Goal: Find contact information: Find contact information

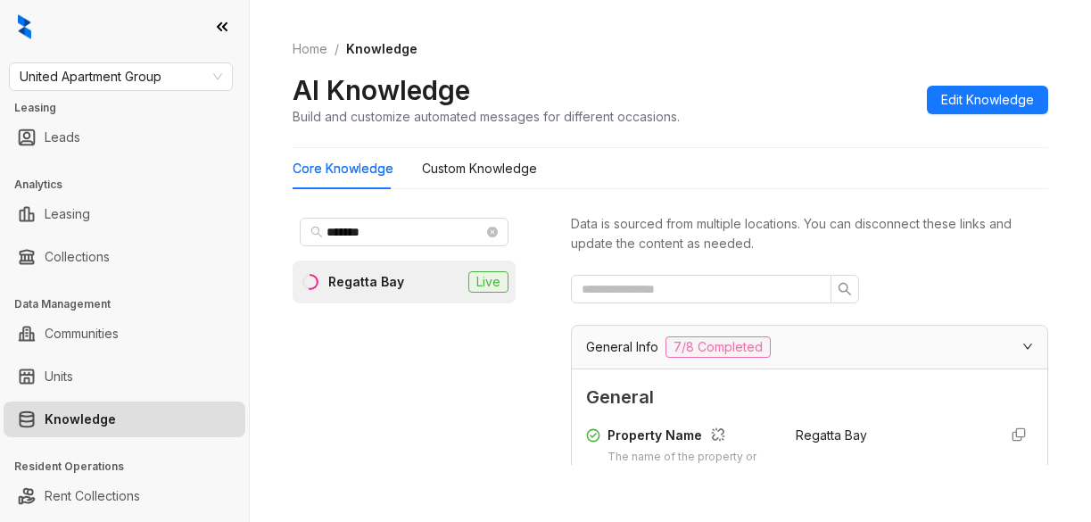
scroll to position [1962, 0]
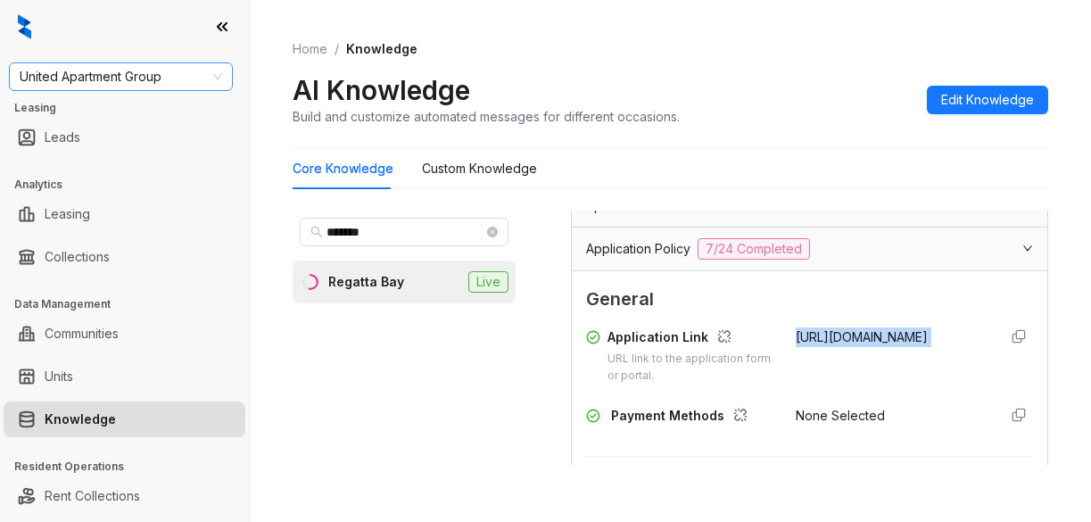
click at [178, 79] on span "United Apartment Group" at bounding box center [121, 76] width 202 height 27
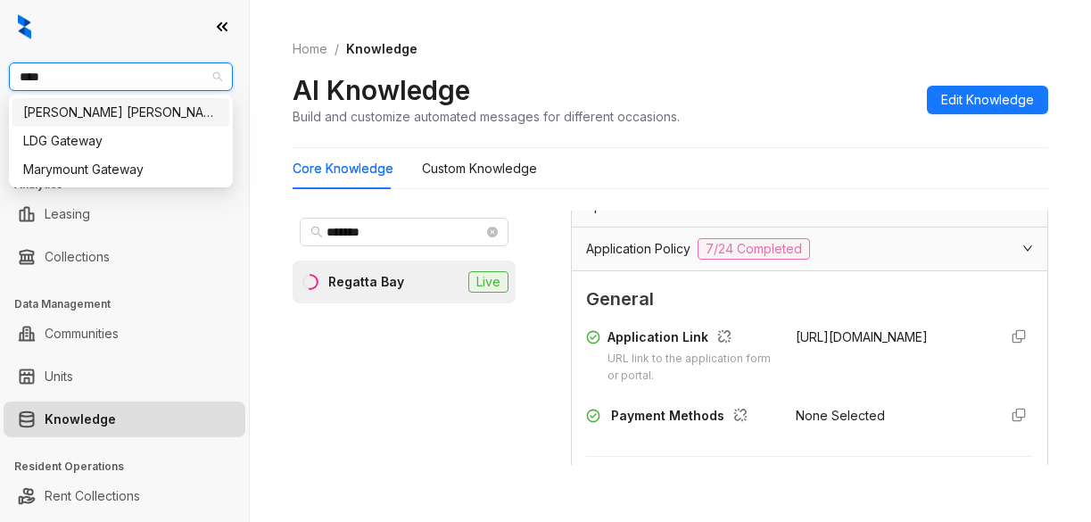
type input "*****"
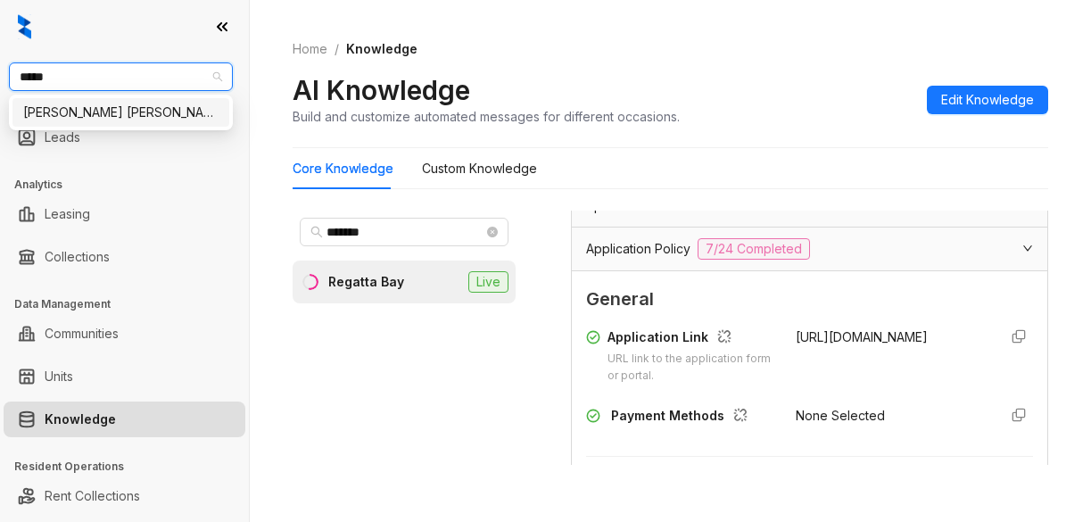
click at [128, 109] on div "Gates Hudson" at bounding box center [120, 113] width 195 height 20
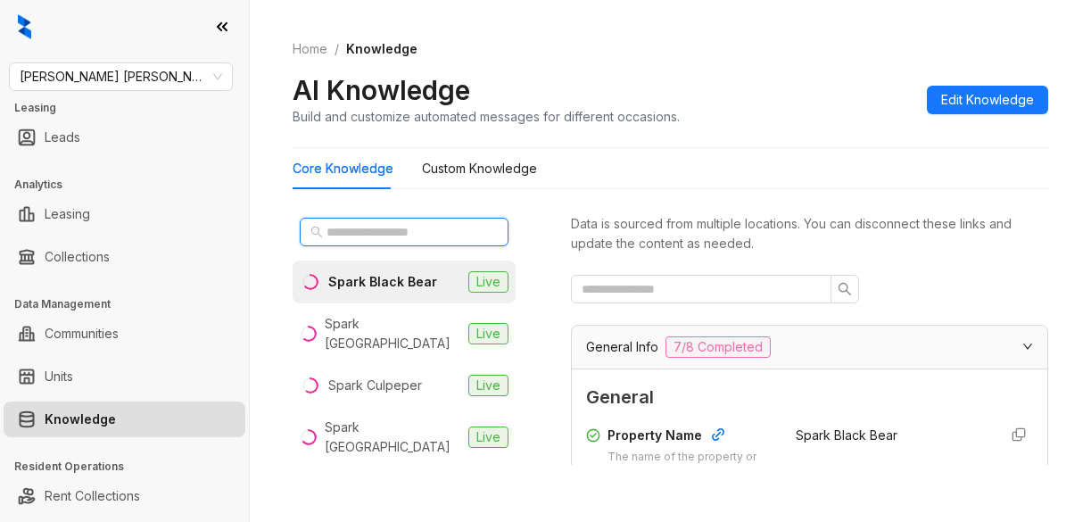
click at [355, 230] on input "text" at bounding box center [404, 232] width 157 height 20
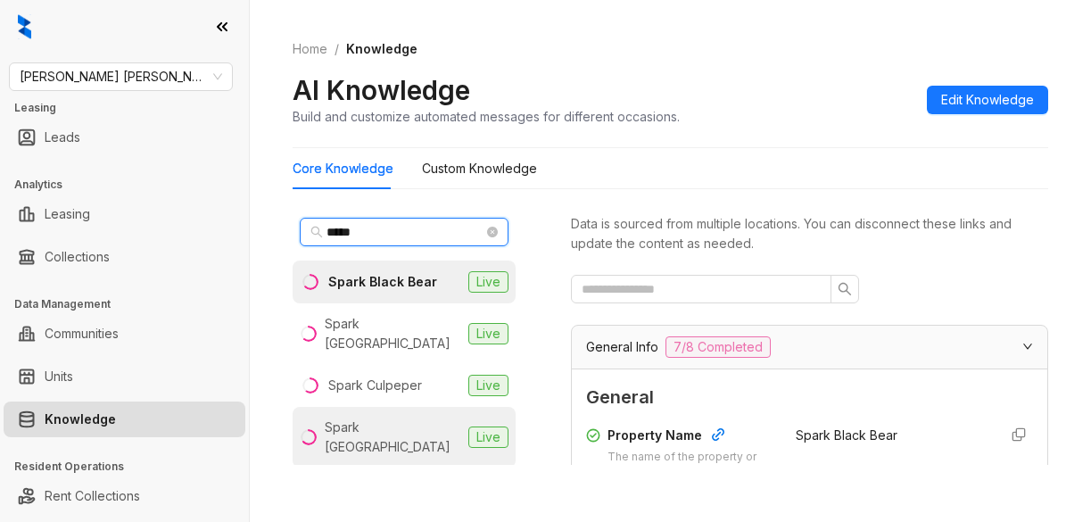
type input "*****"
click at [384, 432] on div "Spark Oxon Hill" at bounding box center [393, 436] width 136 height 39
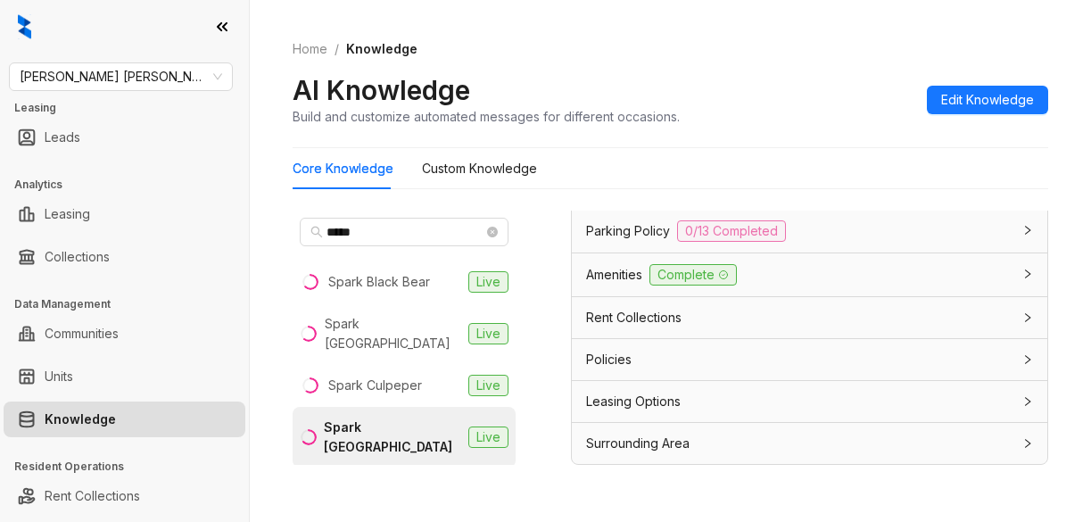
scroll to position [1562, 0]
click at [495, 172] on Knowledge "Custom Knowledge" at bounding box center [479, 169] width 115 height 20
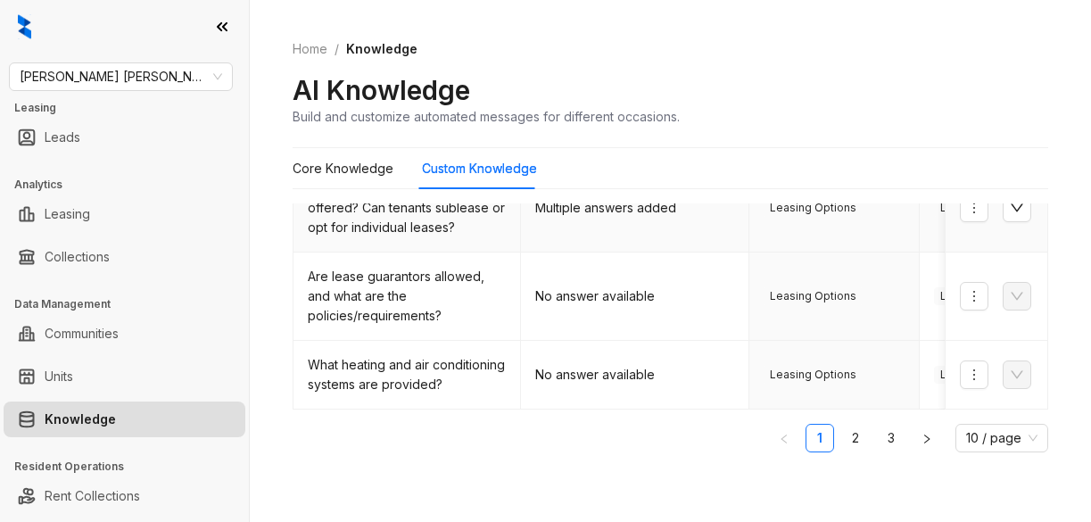
scroll to position [676, 0]
click at [842, 445] on link "2" at bounding box center [855, 437] width 27 height 27
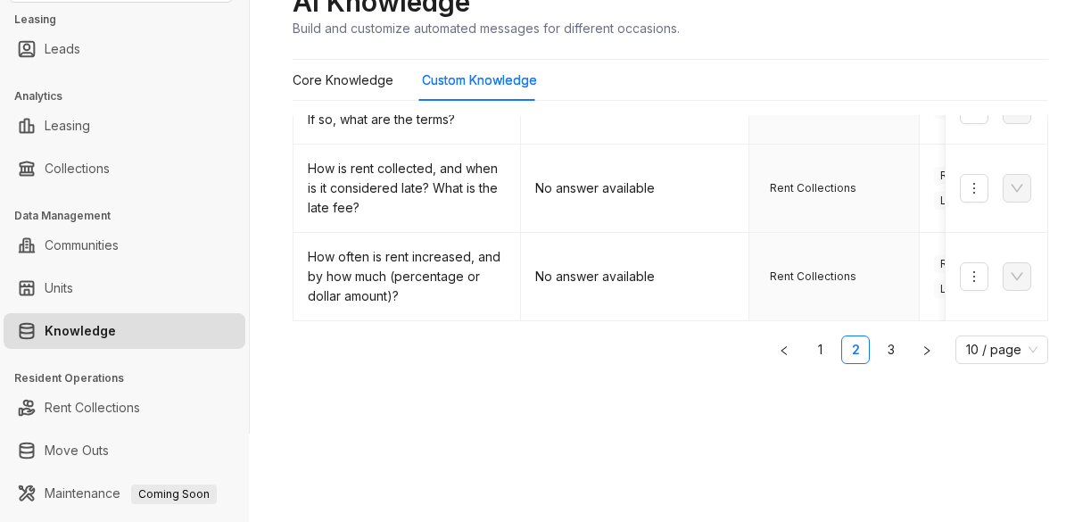
scroll to position [89, 0]
click at [878, 350] on link "3" at bounding box center [891, 348] width 27 height 27
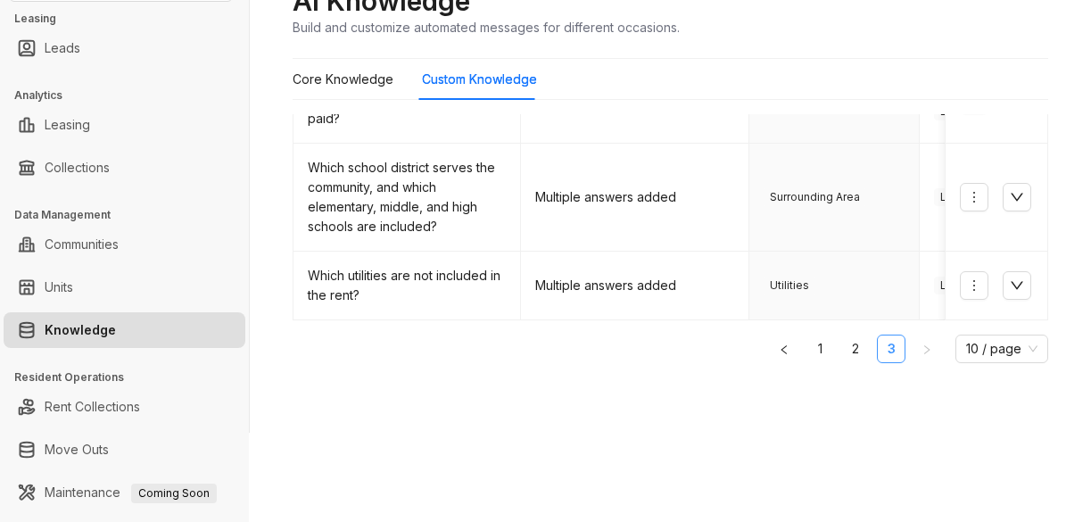
scroll to position [250, 0]
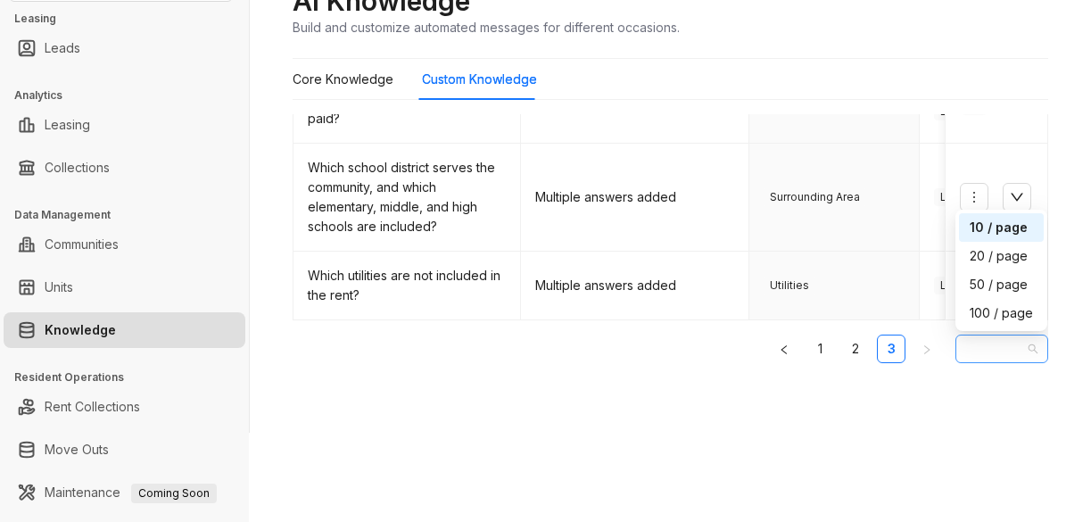
click at [982, 347] on span "10 / page" at bounding box center [1001, 348] width 71 height 27
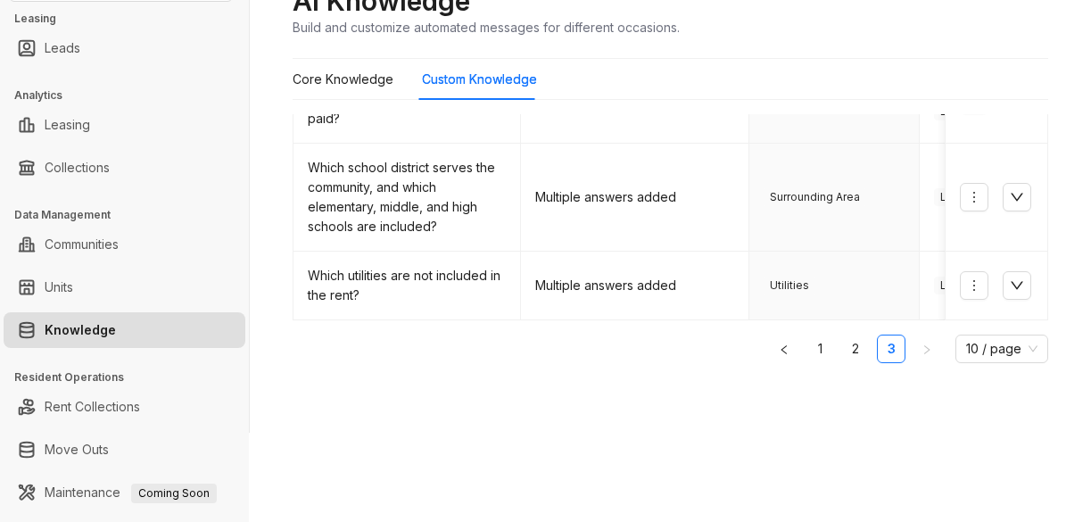
click at [571, 405] on div "Home / Knowledge AI Knowledge Build and customize automated messages for differ…" at bounding box center [670, 172] width 841 height 522
click at [327, 74] on Knowledge "Core Knowledge" at bounding box center [343, 80] width 101 height 20
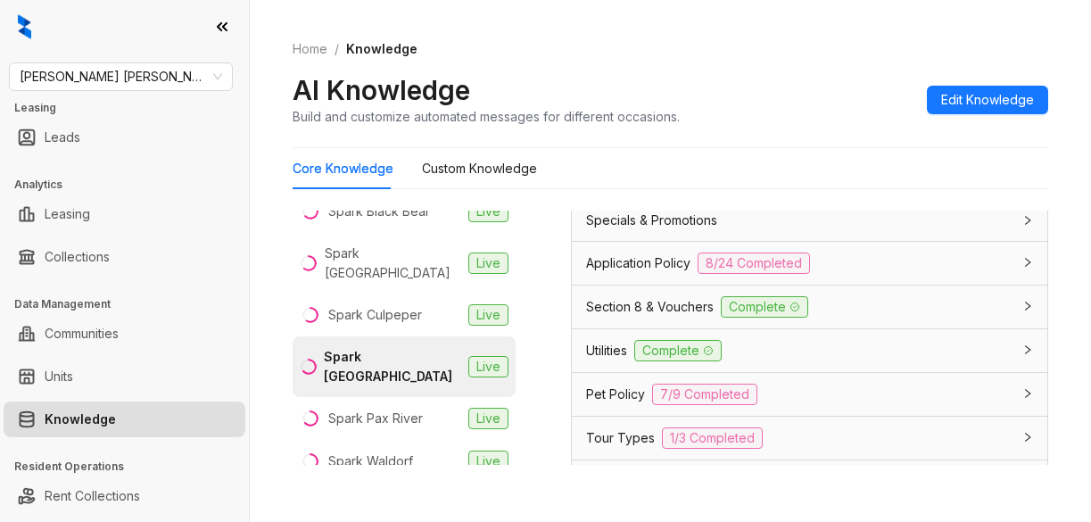
scroll to position [1248, 0]
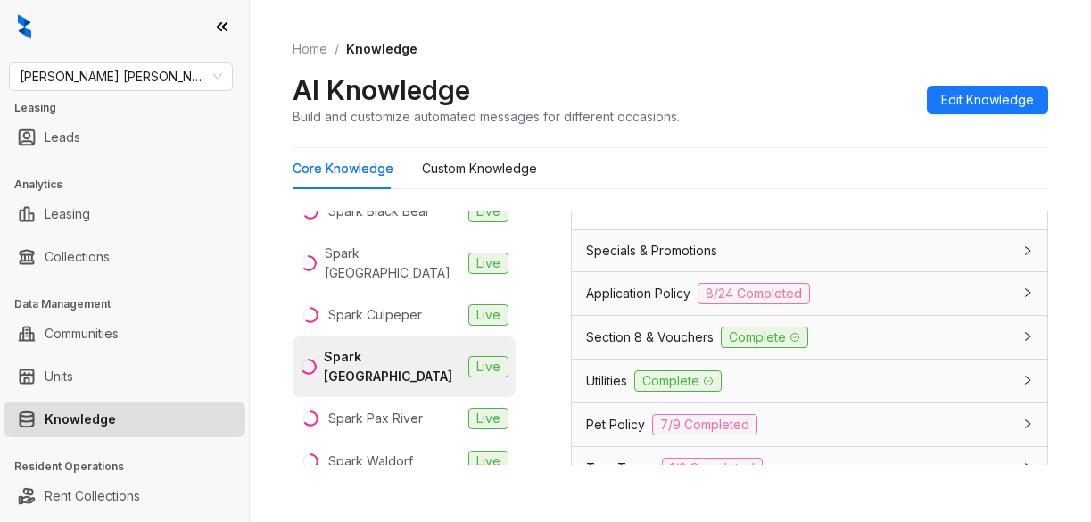
click at [647, 303] on span "Application Policy" at bounding box center [638, 294] width 104 height 20
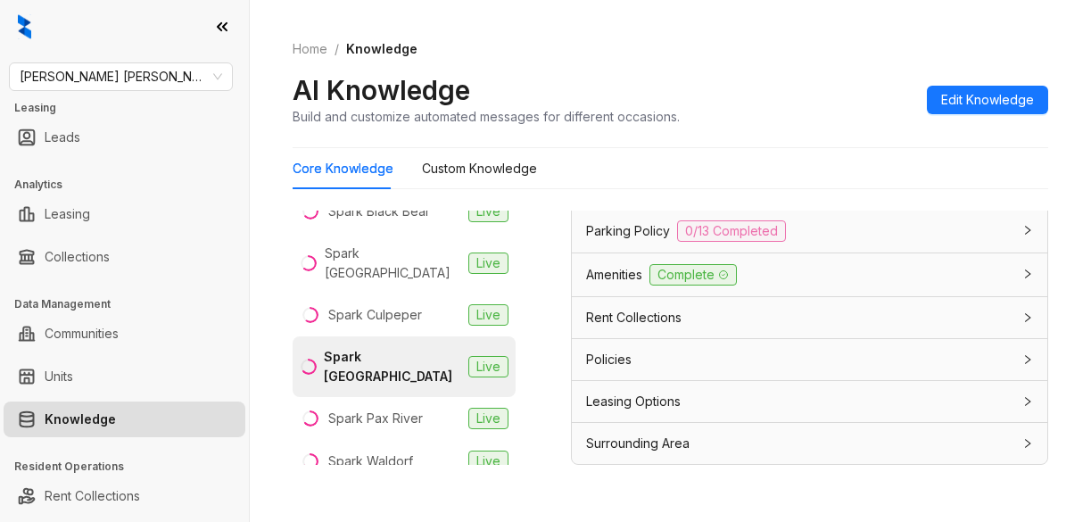
scroll to position [4119, 0]
click at [598, 405] on span "Leasing Options" at bounding box center [633, 401] width 95 height 20
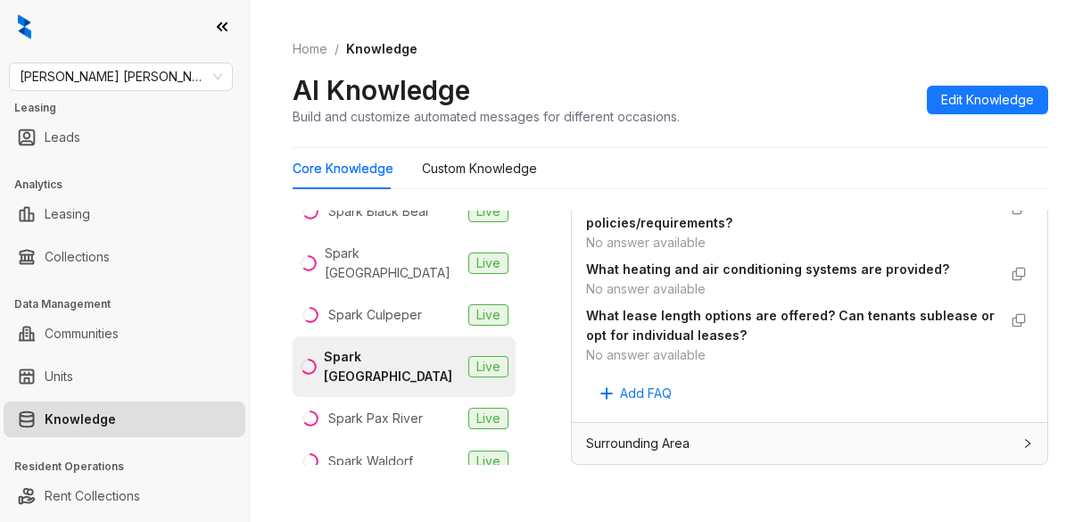
scroll to position [4497, 0]
click at [791, 100] on div "AI Knowledge Build and customize automated messages for different occasions. Ed…" at bounding box center [670, 99] width 755 height 53
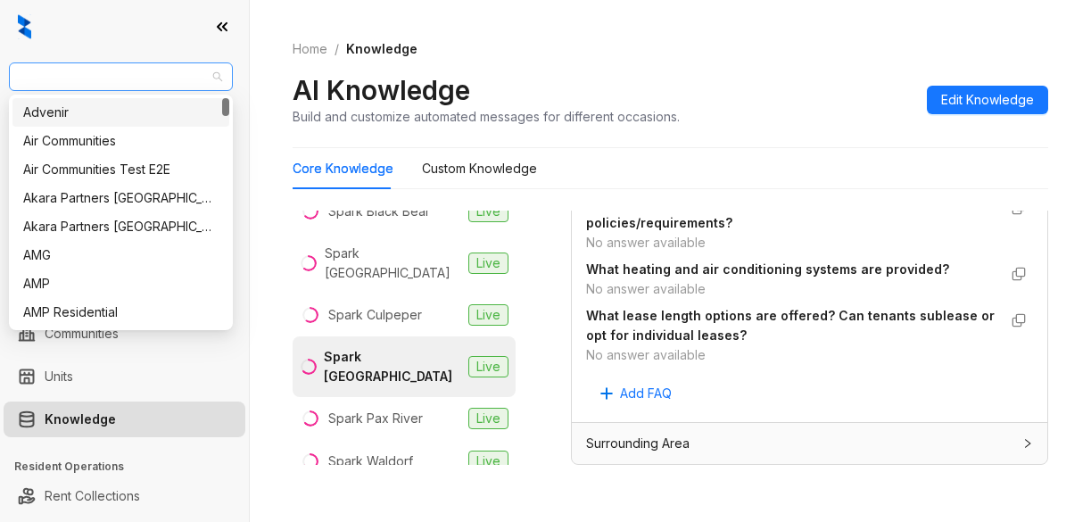
click at [143, 78] on span "Gates Hudson" at bounding box center [121, 76] width 202 height 27
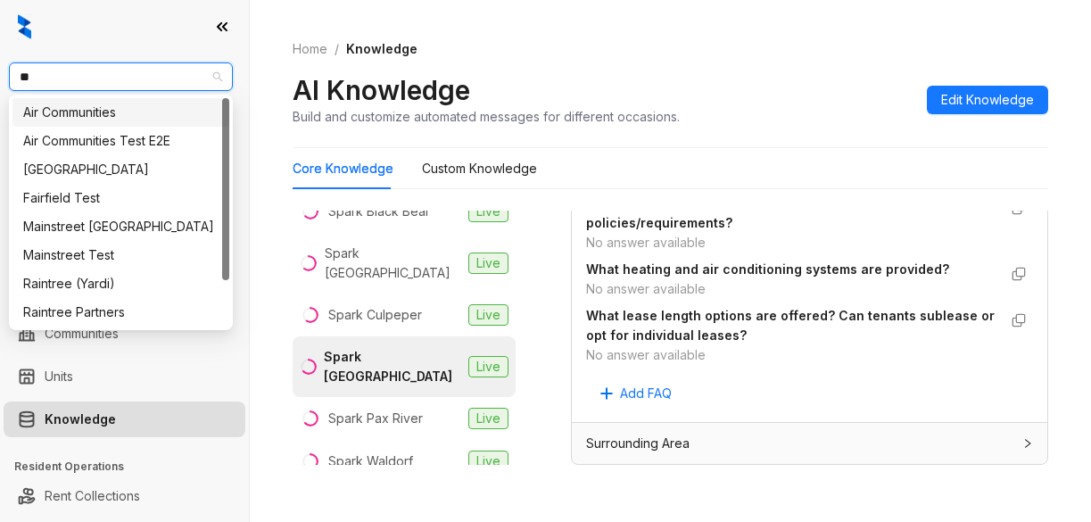
type input "***"
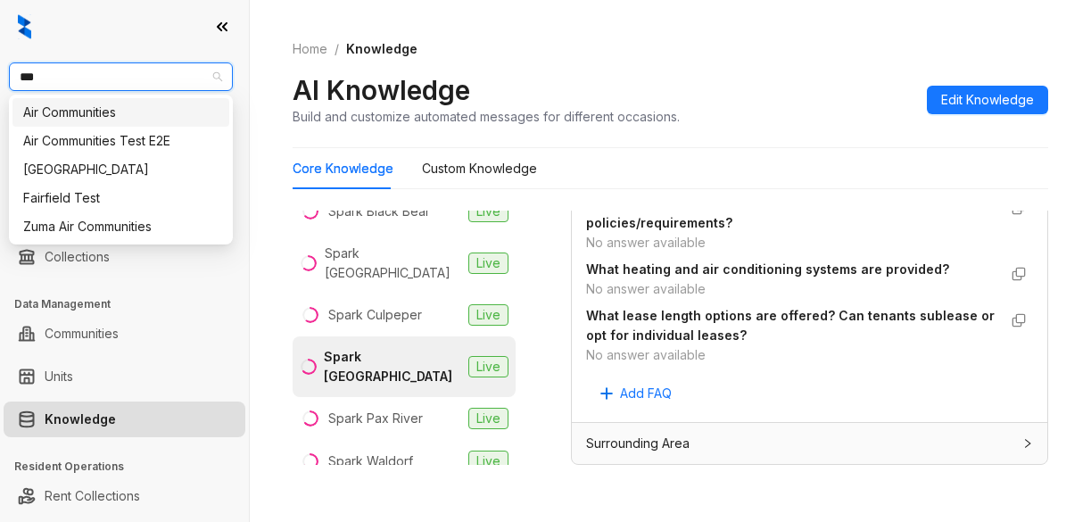
click at [116, 111] on div "Air Communities" at bounding box center [120, 113] width 195 height 20
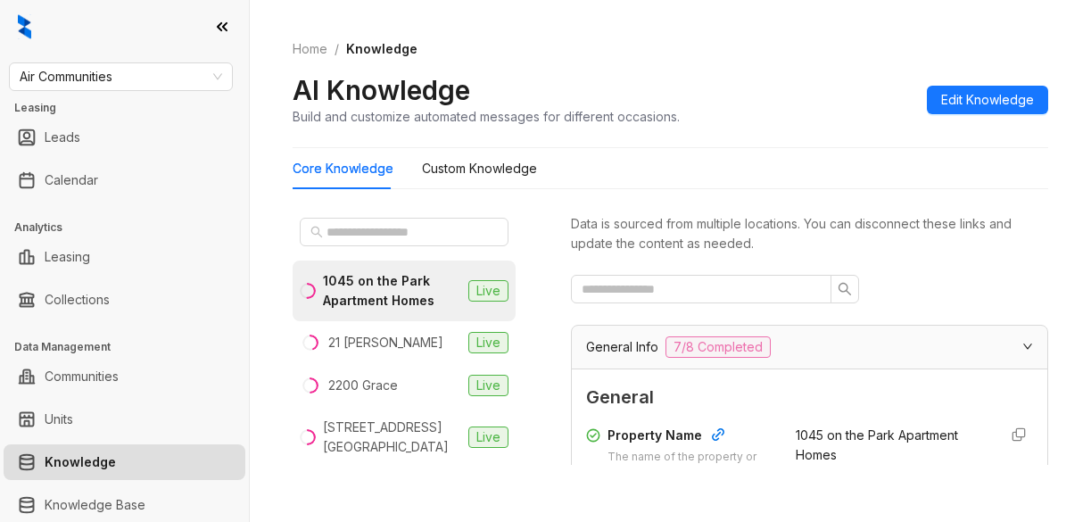
click at [777, 103] on div "AI Knowledge Build and customize automated messages for different occasions. Ed…" at bounding box center [670, 99] width 755 height 53
drag, startPoint x: 371, startPoint y: 236, endPoint x: 449, endPoint y: 242, distance: 77.8
click at [371, 235] on input "text" at bounding box center [404, 232] width 157 height 20
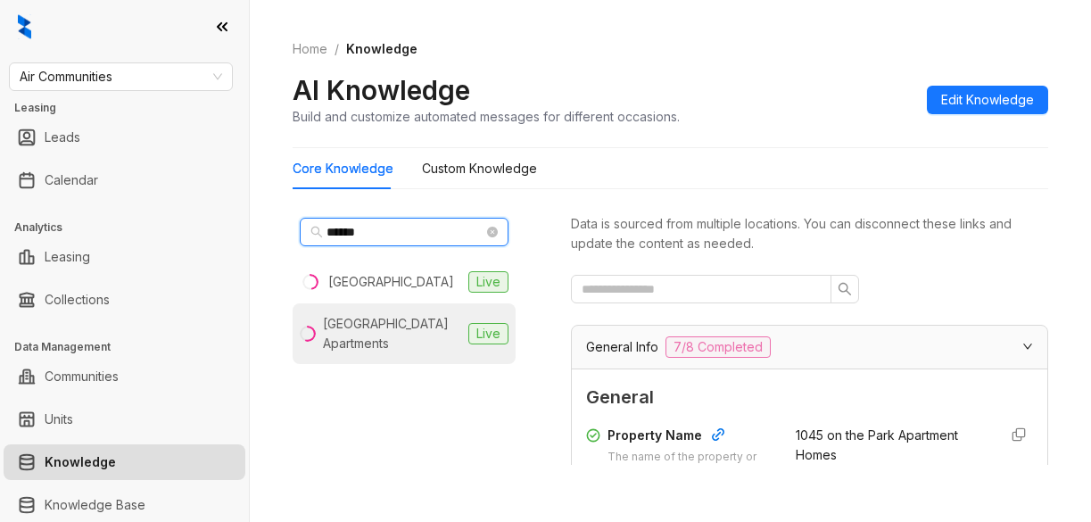
type input "******"
click at [377, 321] on div "Park Towne Place Apartments" at bounding box center [392, 333] width 138 height 39
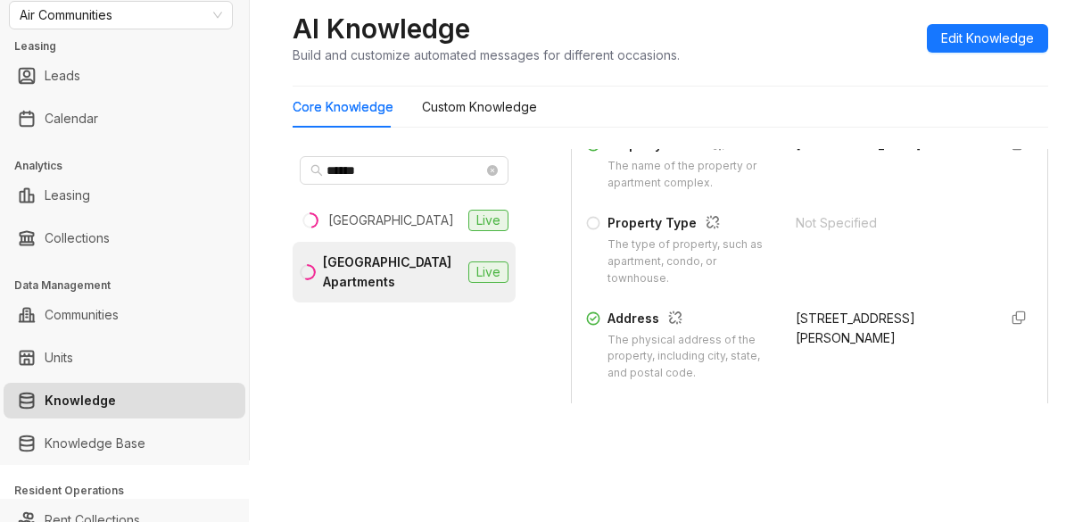
scroll to position [268, 0]
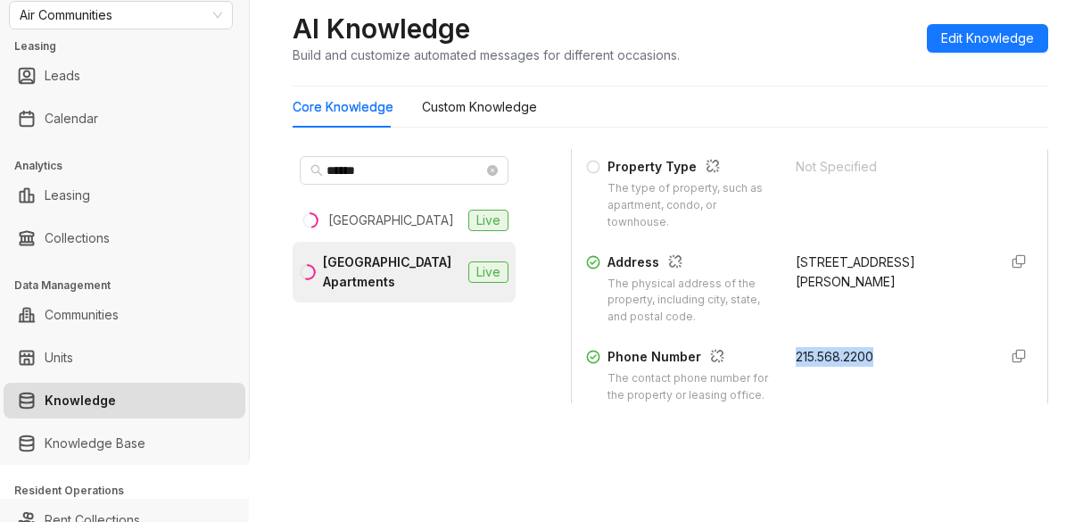
drag, startPoint x: 764, startPoint y: 367, endPoint x: 878, endPoint y: 386, distance: 115.7
click at [878, 386] on div "Phone Number The contact phone number for the property or leasing office. 215.5…" at bounding box center [809, 375] width 447 height 57
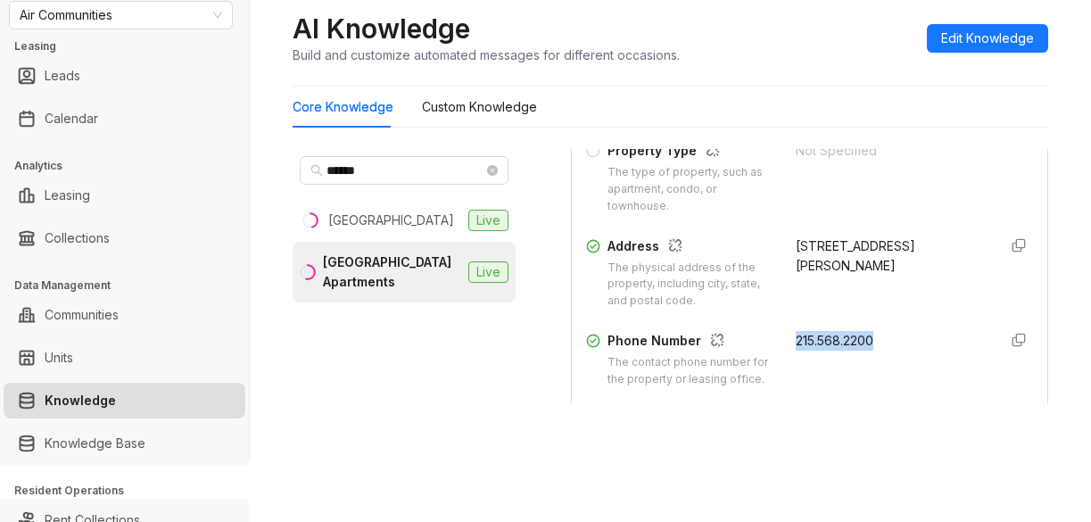
copy span "215.568.2200"
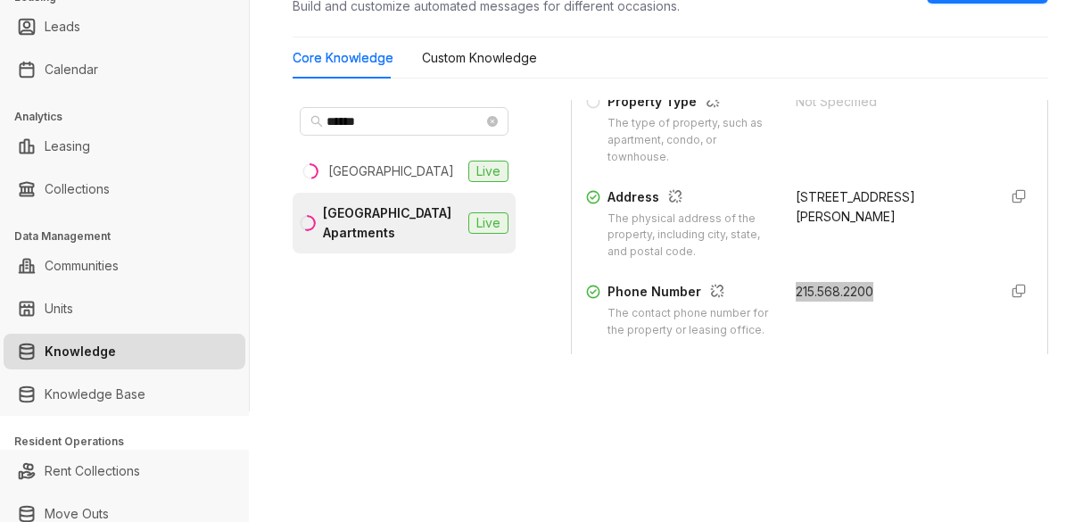
scroll to position [329, 0]
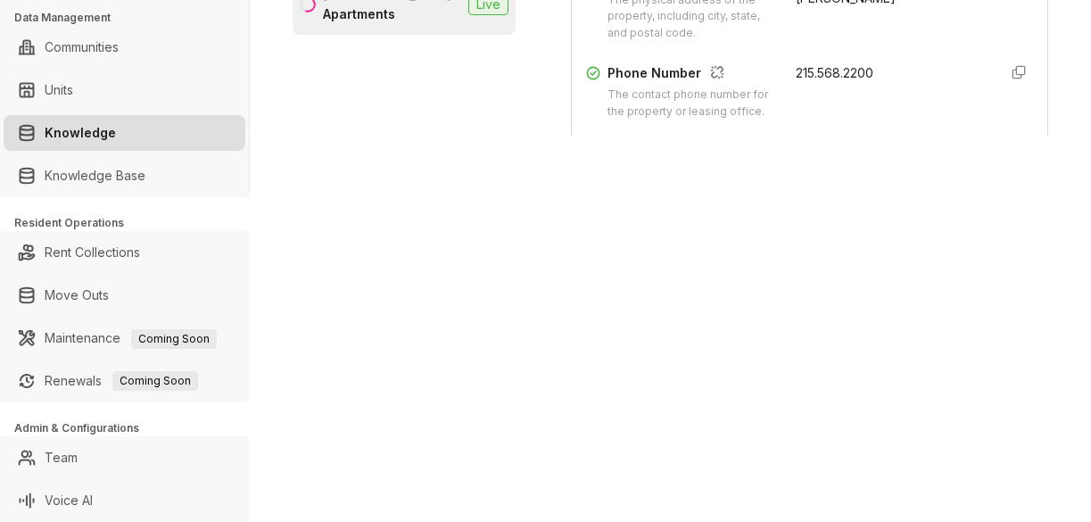
click at [809, 310] on div "Air Communities Leasing Leads Calendar Analytics Leasing Collections Data Manag…" at bounding box center [545, 261] width 1091 height 522
click at [870, 225] on div "Air Communities Leasing Leads Calendar Analytics Leasing Collections Data Manag…" at bounding box center [545, 261] width 1091 height 522
drag, startPoint x: 955, startPoint y: 429, endPoint x: 897, endPoint y: 479, distance: 76.5
click at [897, 479] on div "Air Communities Leasing Leads Calendar Analytics Leasing Collections Data Manag…" at bounding box center [545, 261] width 1091 height 522
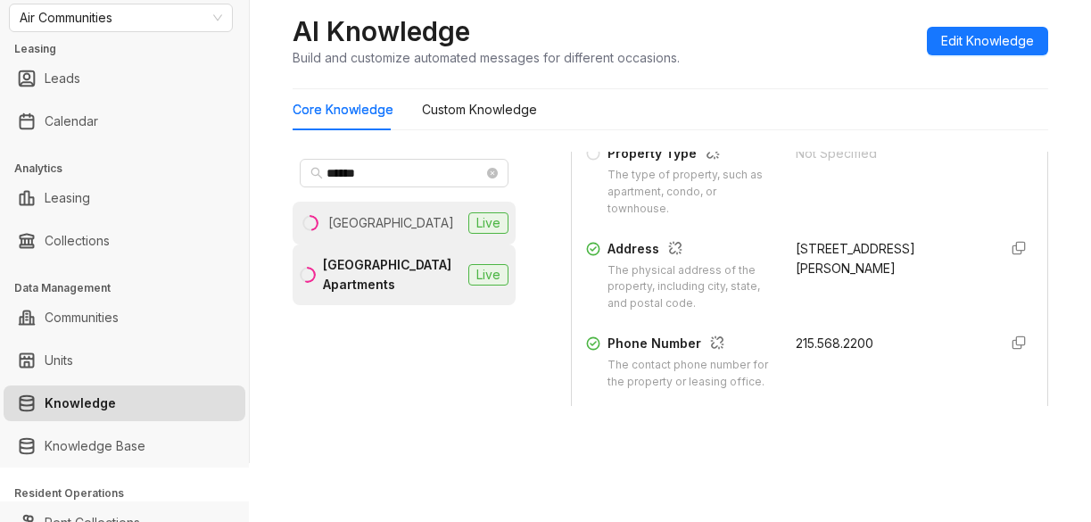
scroll to position [0, 0]
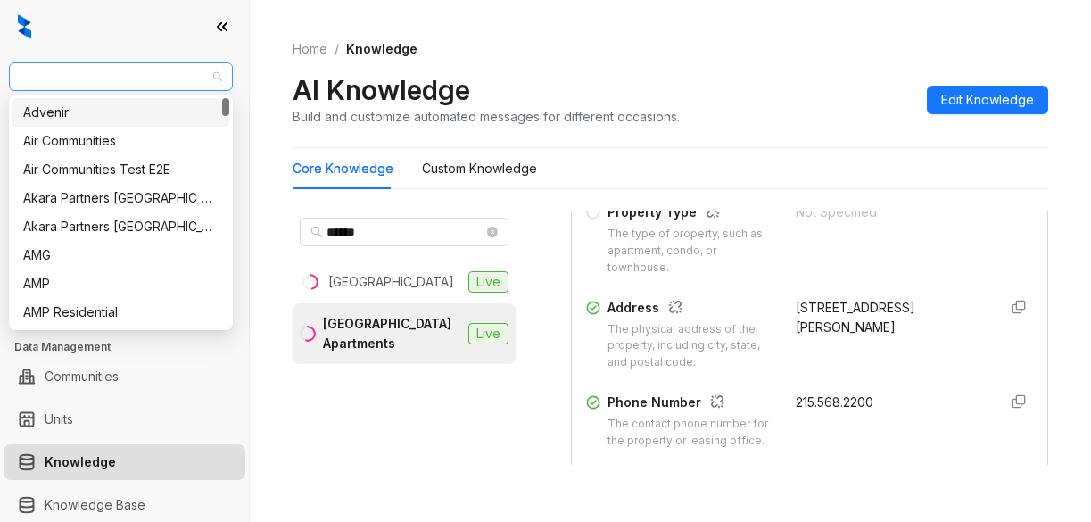
click at [144, 81] on span "Air Communities" at bounding box center [121, 76] width 202 height 27
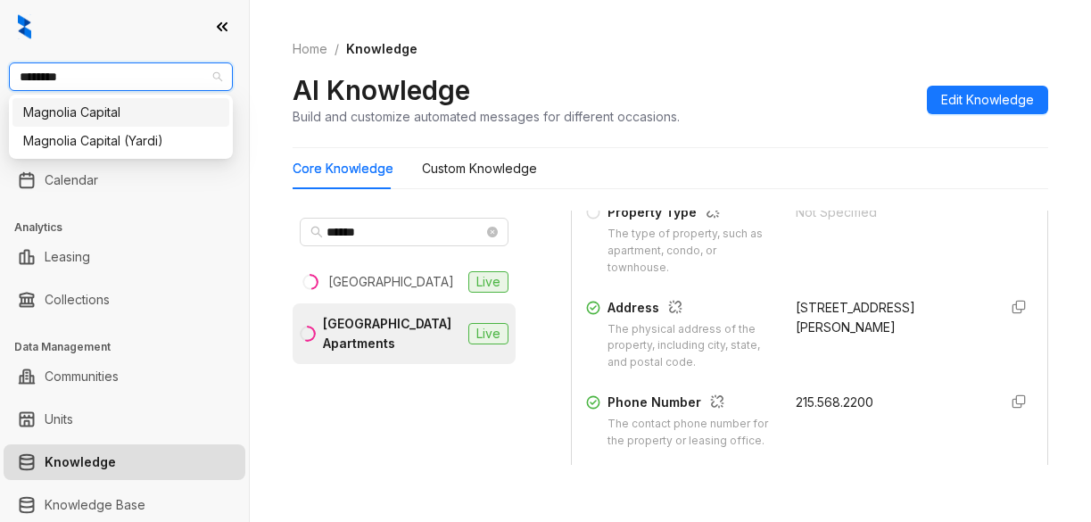
type input "********"
click at [136, 104] on div "Magnolia Capital" at bounding box center [120, 113] width 195 height 20
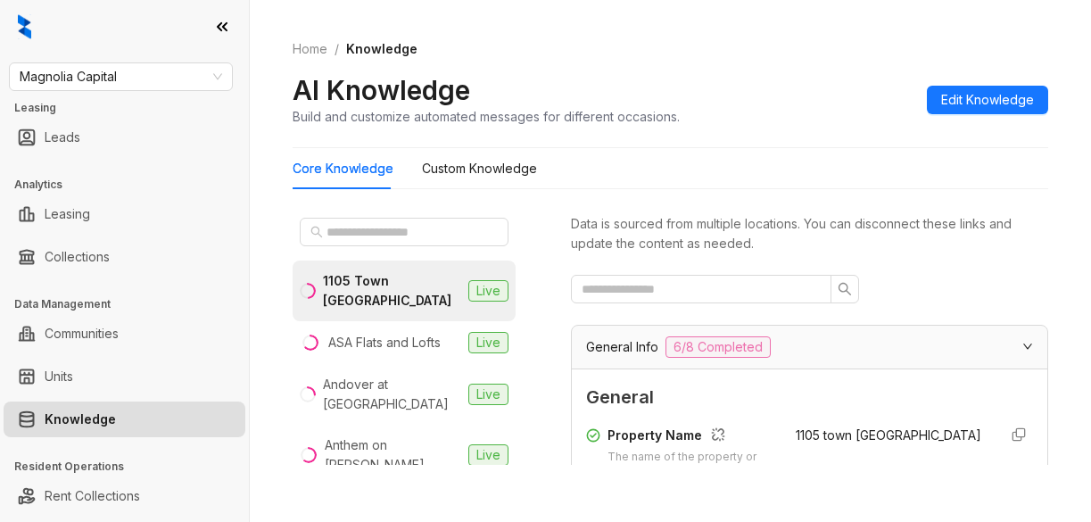
click at [807, 113] on div "AI Knowledge Build and customize automated messages for different occasions. Ed…" at bounding box center [670, 99] width 755 height 53
click at [426, 235] on input "text" at bounding box center [404, 232] width 157 height 20
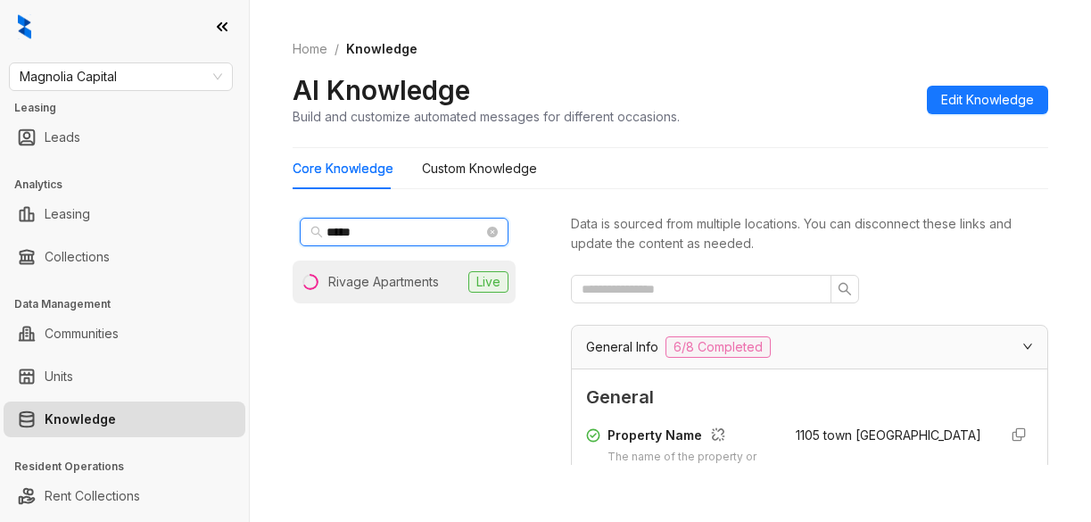
type input "*****"
click at [366, 271] on li "Rivage Apartments Live" at bounding box center [404, 281] width 223 height 43
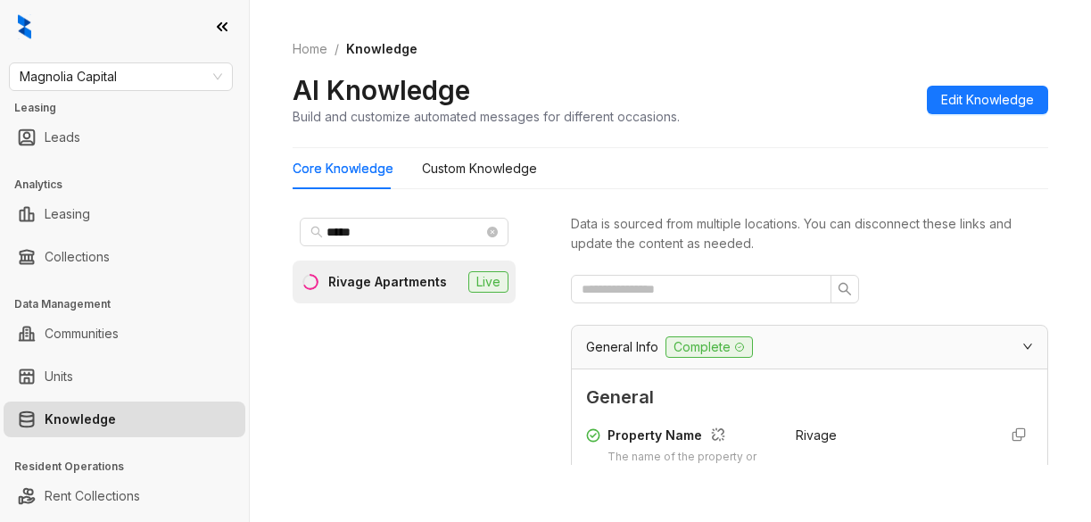
click at [770, 86] on div "AI Knowledge Build and customize automated messages for different occasions. Ed…" at bounding box center [670, 99] width 755 height 53
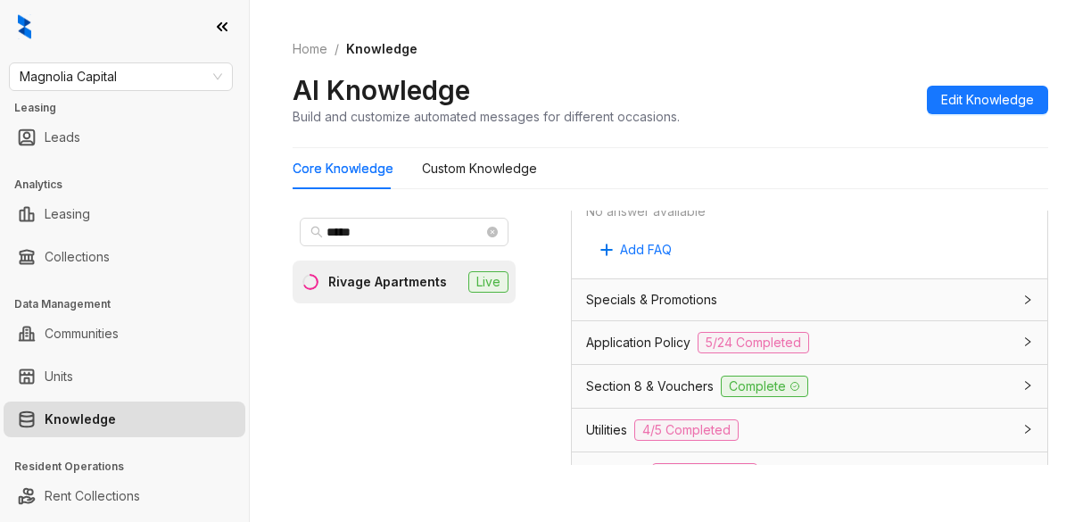
scroll to position [1516, 0]
click at [638, 353] on span "Application Policy" at bounding box center [638, 344] width 104 height 20
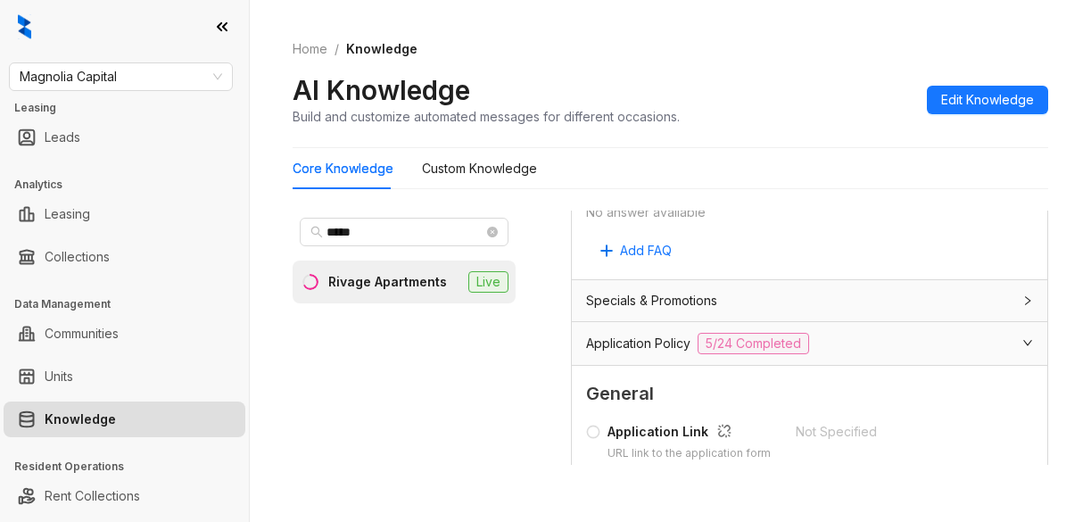
click at [860, 164] on div "Core Knowledge Custom Knowledge" at bounding box center [670, 168] width 755 height 41
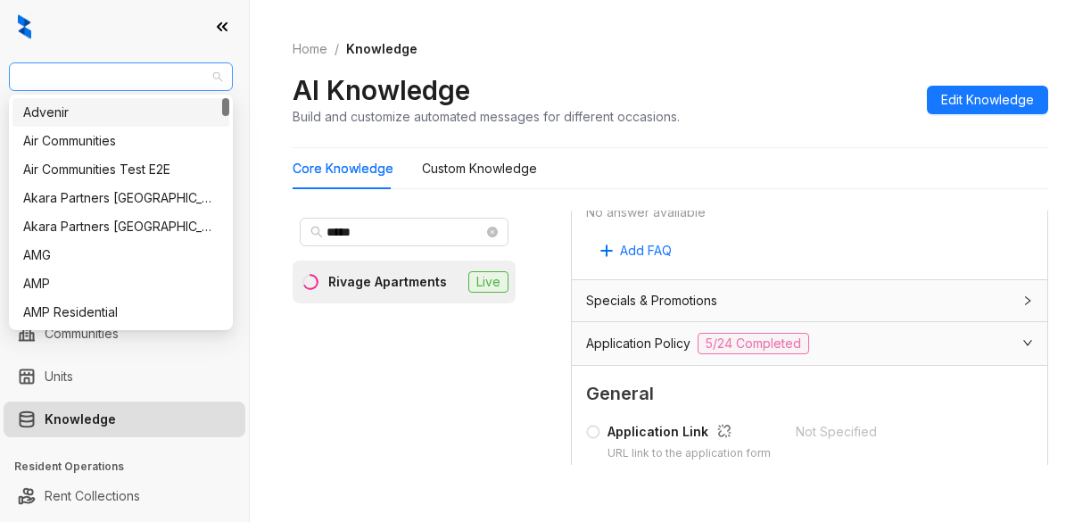
click at [146, 80] on span "Magnolia Capital" at bounding box center [121, 76] width 202 height 27
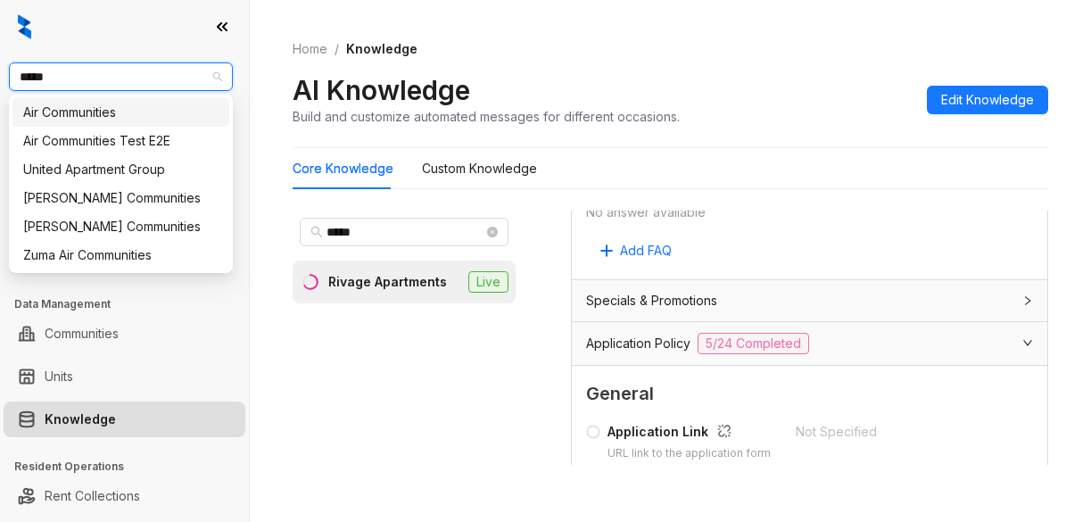
type input "******"
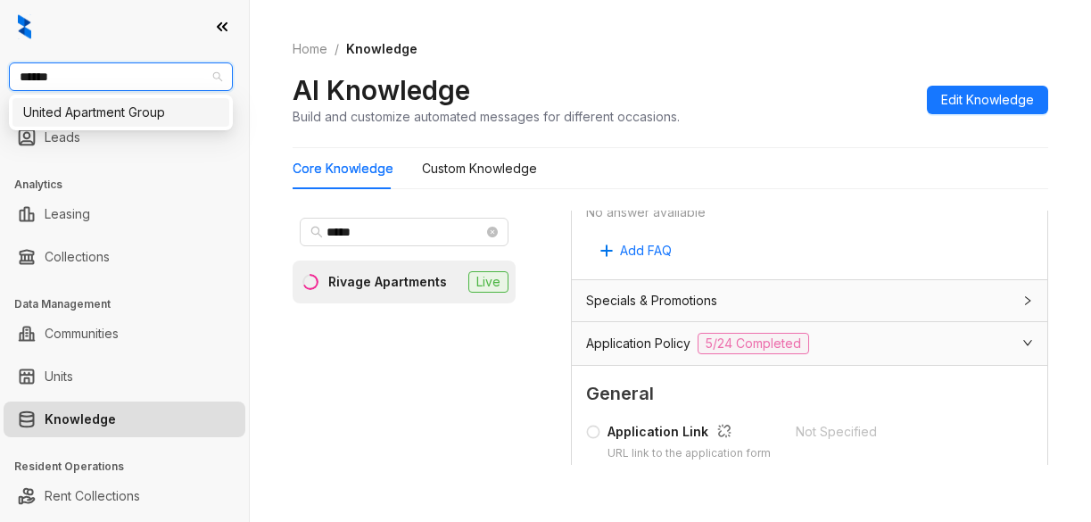
click at [101, 115] on div "United Apartment Group" at bounding box center [120, 113] width 195 height 20
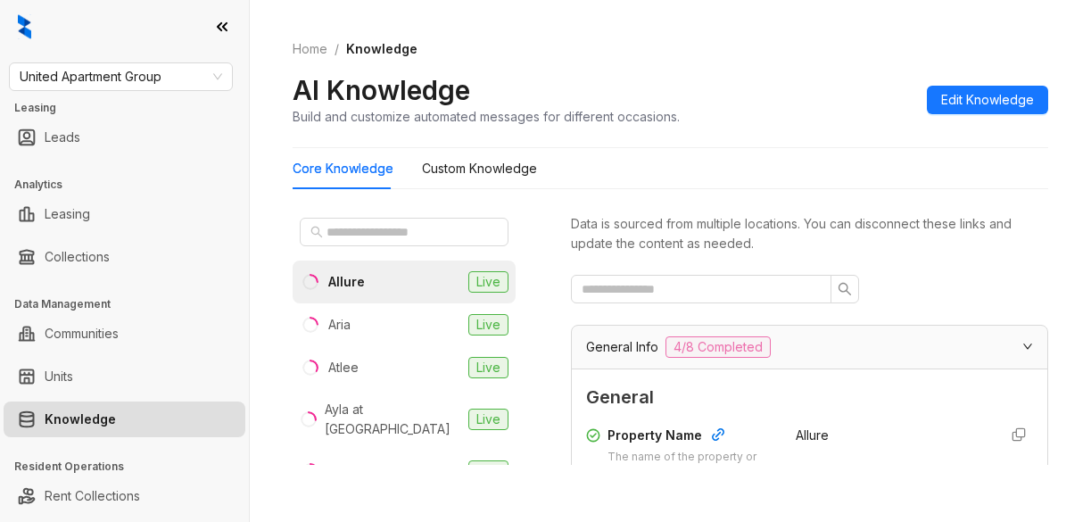
click at [836, 105] on div "AI Knowledge Build and customize automated messages for different occasions. Ed…" at bounding box center [670, 99] width 755 height 53
click at [825, 56] on ol "Home / Knowledge" at bounding box center [670, 49] width 755 height 20
click at [345, 239] on input "text" at bounding box center [404, 232] width 157 height 20
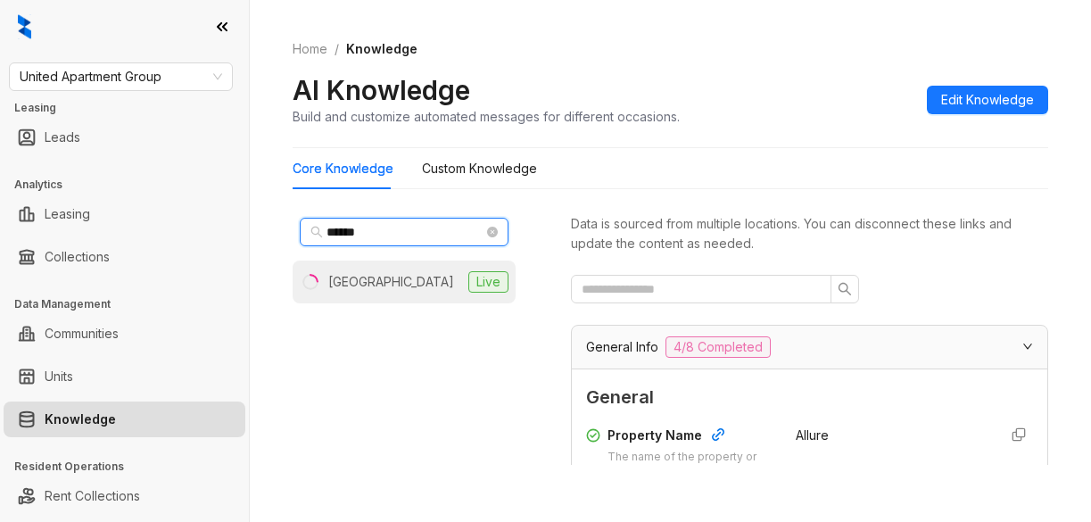
type input "******"
click at [377, 274] on div "Madison Park" at bounding box center [391, 282] width 126 height 20
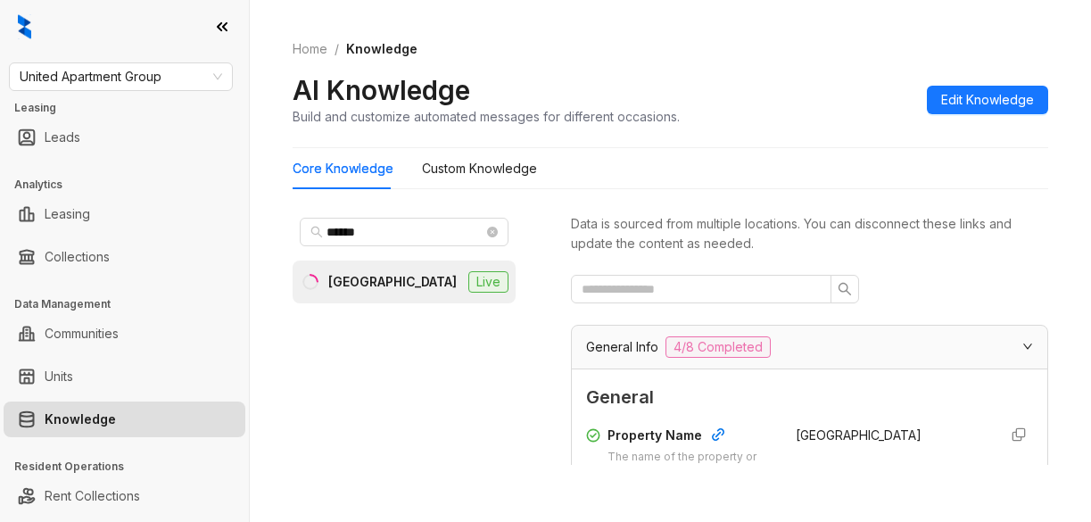
click at [847, 183] on div "Core Knowledge Custom Knowledge" at bounding box center [670, 168] width 755 height 41
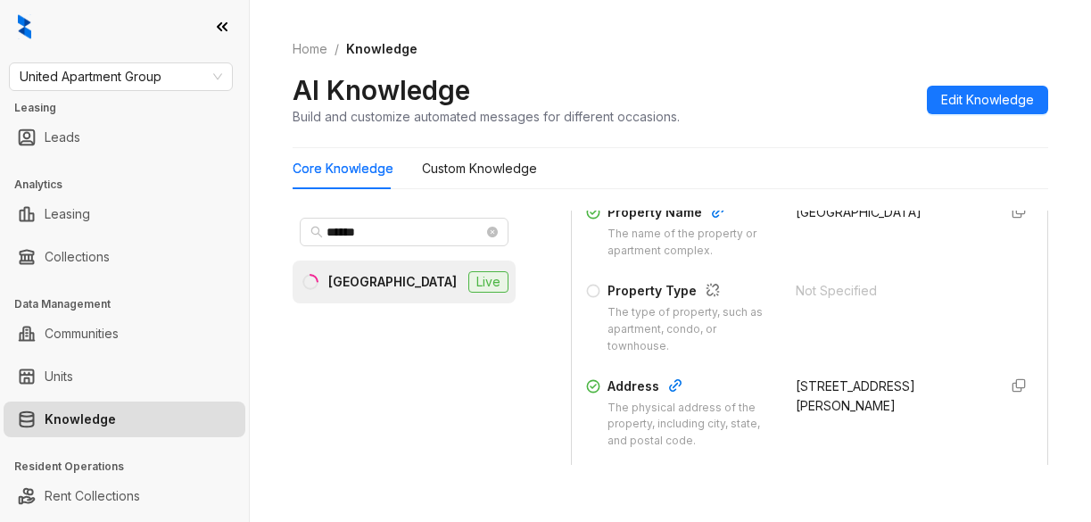
scroll to position [268, 0]
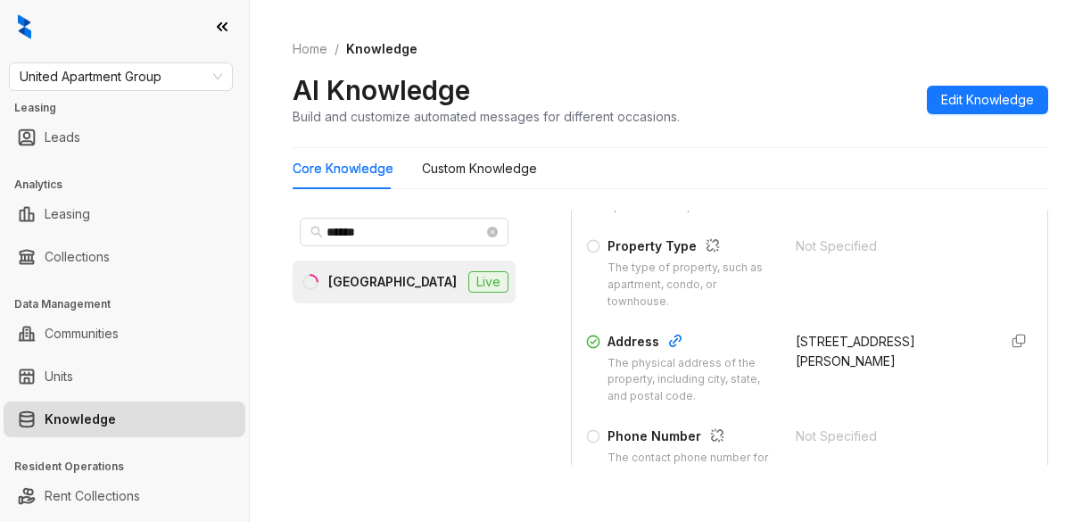
drag, startPoint x: 774, startPoint y: 336, endPoint x: 823, endPoint y: 377, distance: 63.9
click at [823, 377] on div "Address The physical address of the property, including city, state, and postal…" at bounding box center [809, 369] width 447 height 74
copy div "512 N Martin Luther King Blvd, Lubbock, TX, 79403-3400"
click at [811, 111] on div "AI Knowledge Build and customize automated messages for different occasions. Ed…" at bounding box center [670, 99] width 755 height 53
click at [168, 76] on span "United Apartment Group" at bounding box center [121, 76] width 202 height 27
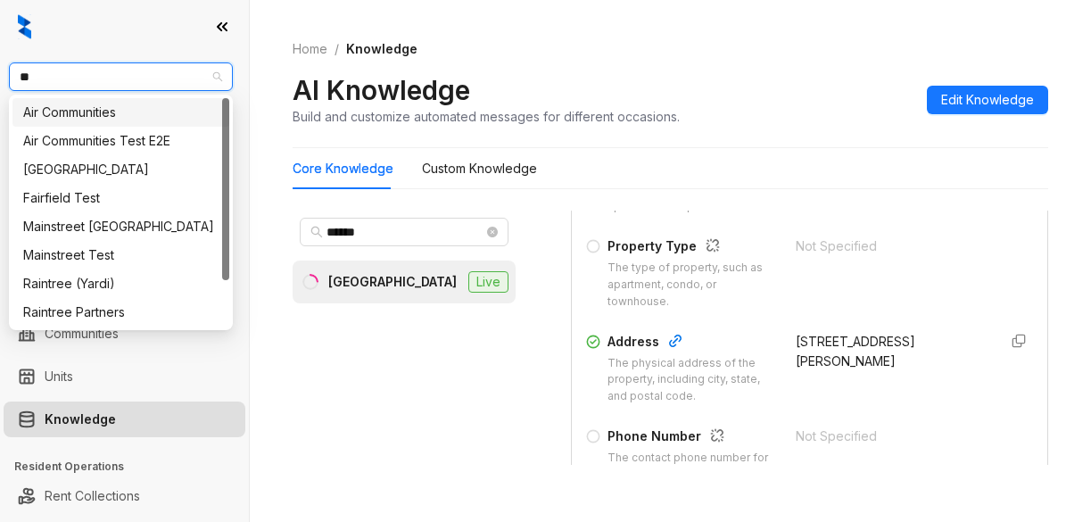
type input "***"
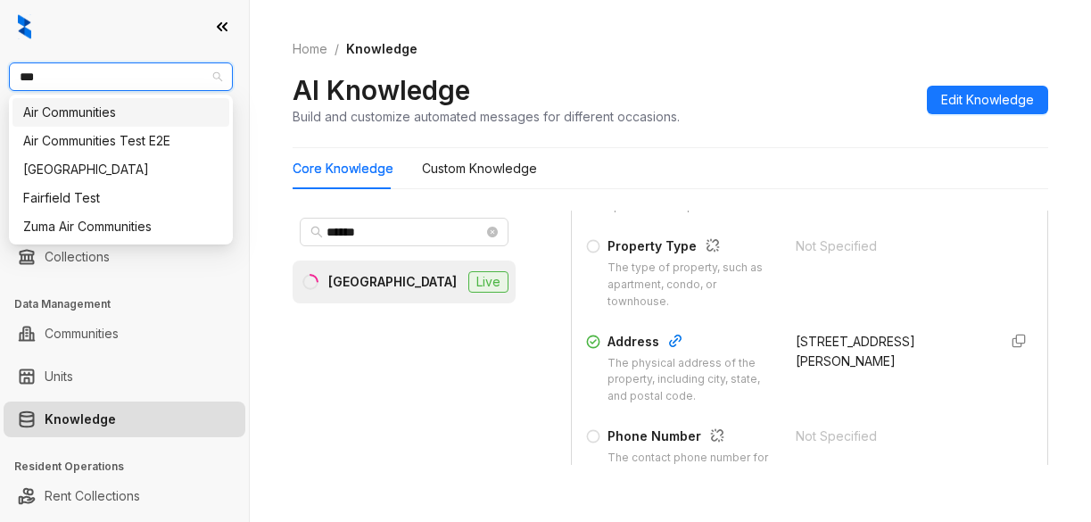
click at [103, 119] on div "Air Communities" at bounding box center [120, 113] width 195 height 20
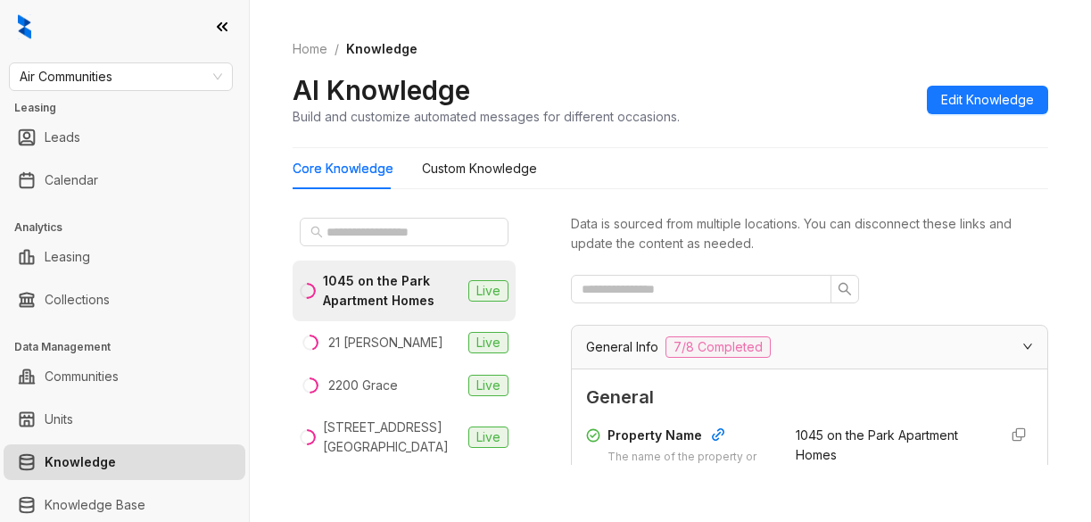
click at [821, 103] on div "AI Knowledge Build and customize automated messages for different occasions. Ed…" at bounding box center [670, 99] width 755 height 53
click at [375, 233] on input "text" at bounding box center [404, 232] width 157 height 20
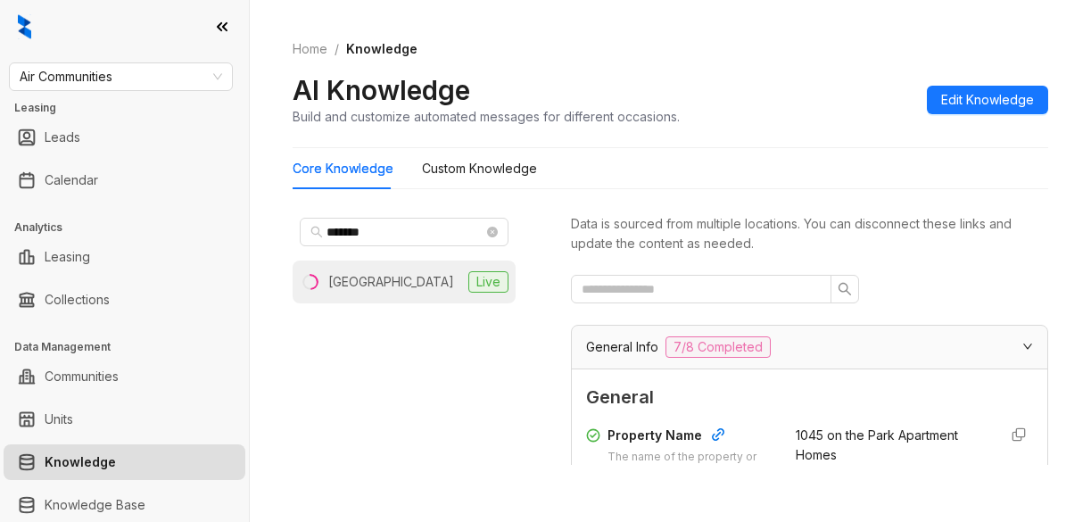
click at [350, 272] on div "[GEOGRAPHIC_DATA]" at bounding box center [391, 282] width 126 height 20
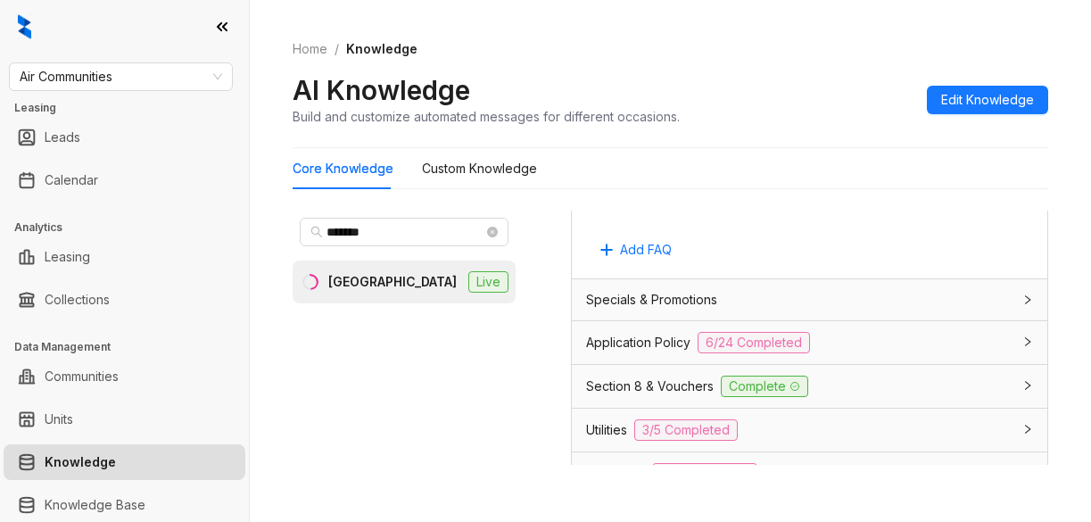
scroll to position [1338, 0]
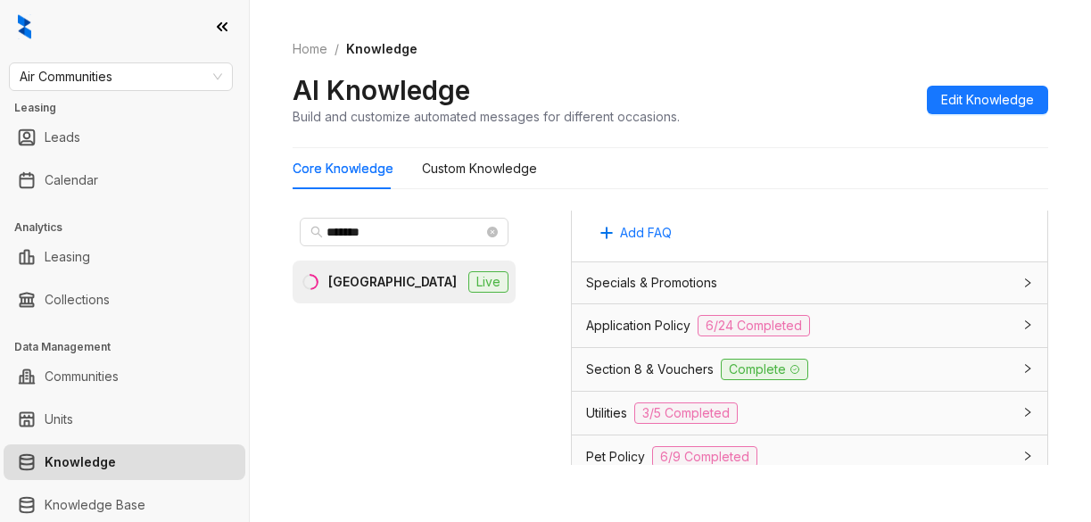
click at [605, 293] on span "Specials & Promotions" at bounding box center [651, 283] width 131 height 20
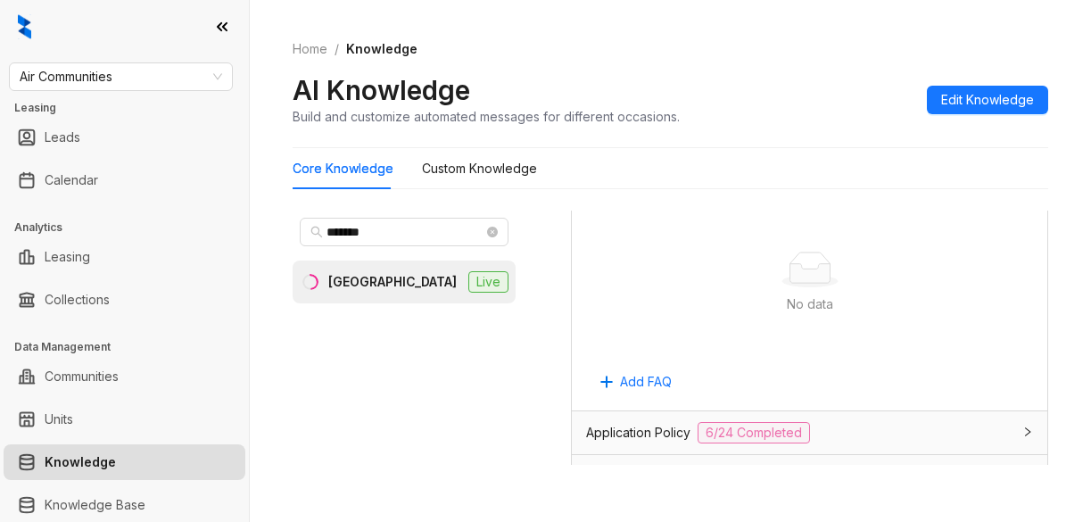
scroll to position [1873, 0]
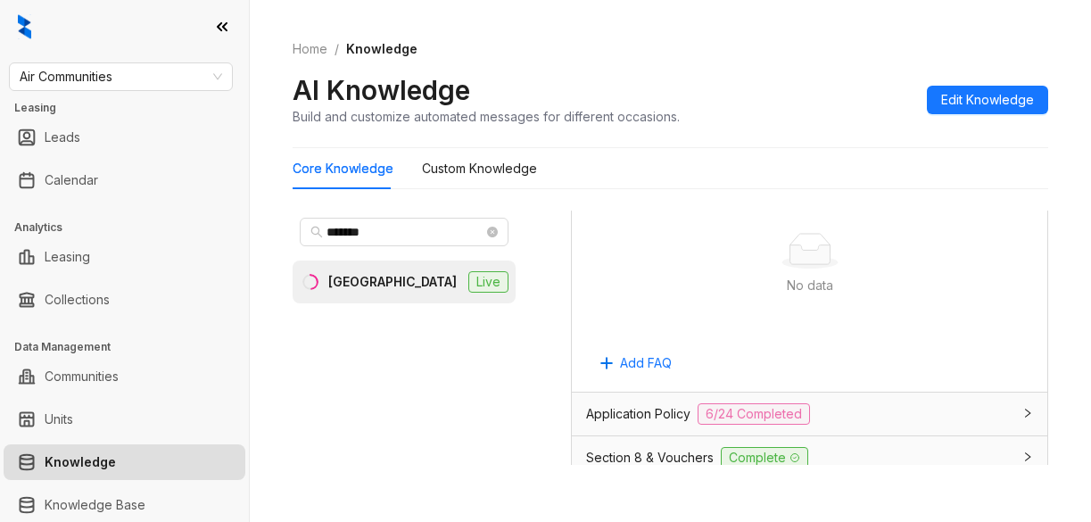
click at [853, 87] on div "AI Knowledge Build and customize automated messages for different occasions. Ed…" at bounding box center [670, 99] width 755 height 53
click at [391, 228] on input "*******" at bounding box center [404, 232] width 157 height 20
drag, startPoint x: 391, startPoint y: 228, endPoint x: 313, endPoint y: 220, distance: 78.9
click at [313, 220] on span "*******" at bounding box center [404, 232] width 209 height 29
type input "*********"
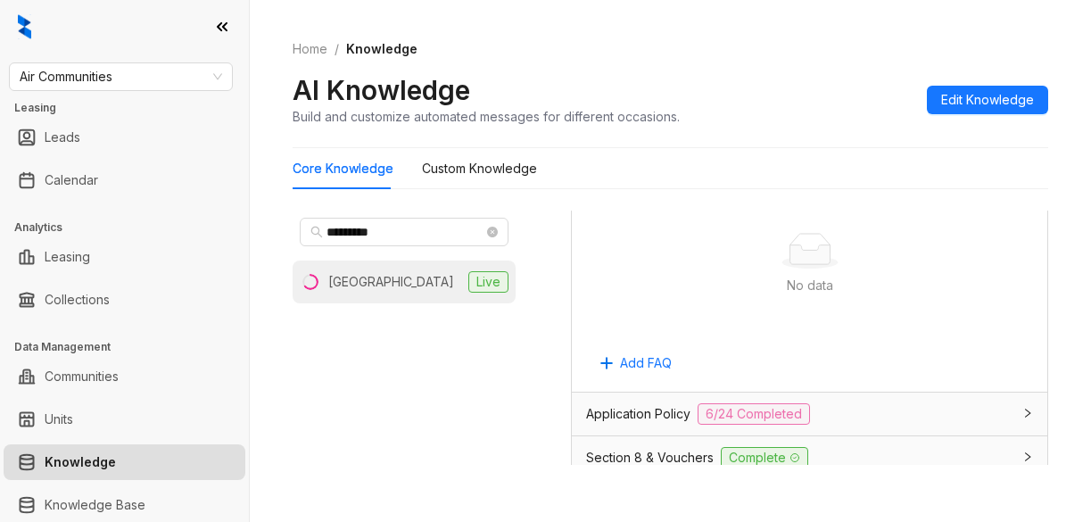
click at [394, 292] on li "Waterways Village Live" at bounding box center [404, 281] width 223 height 43
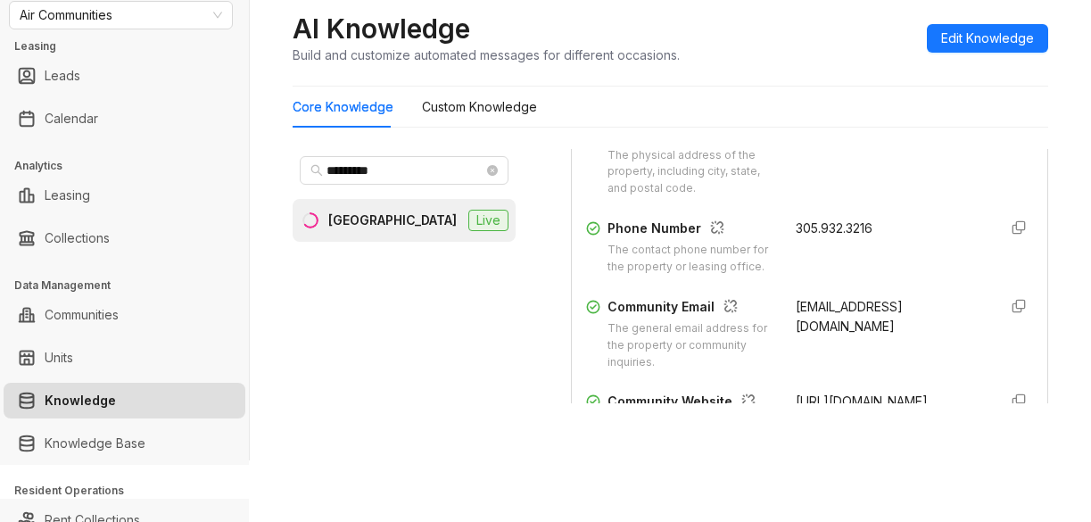
scroll to position [446, 0]
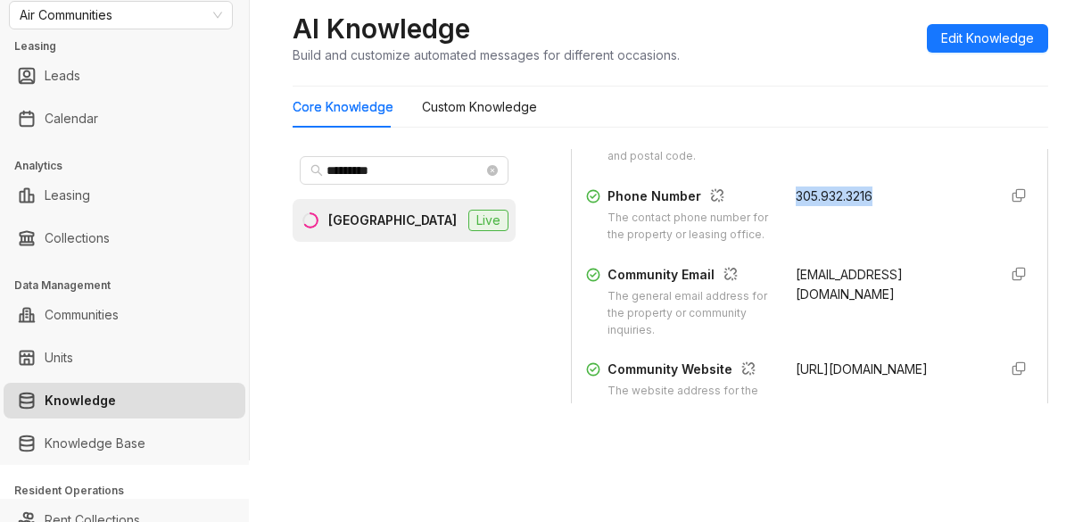
drag, startPoint x: 770, startPoint y: 185, endPoint x: 840, endPoint y: 192, distance: 69.9
click at [877, 194] on div "Property Name The name of the property or apartment complex. Waterways Village …" at bounding box center [809, 167] width 447 height 513
copy span "305.932.3216"
click at [900, 334] on div "[EMAIL_ADDRESS][DOMAIN_NAME]" at bounding box center [889, 302] width 188 height 74
drag, startPoint x: 774, startPoint y: 282, endPoint x: 875, endPoint y: 295, distance: 101.7
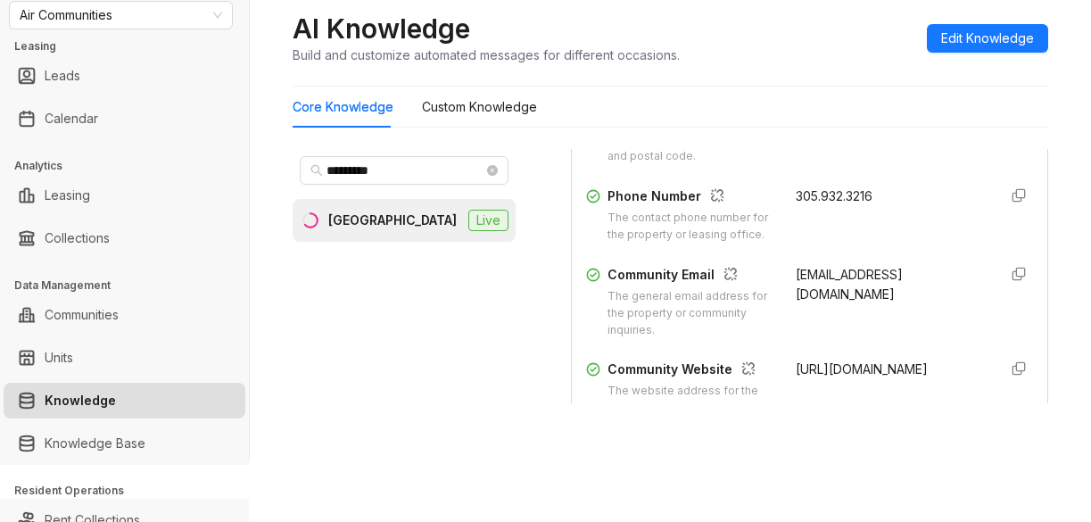
click at [941, 314] on div "Community Email The general email address for the property or community inquiri…" at bounding box center [809, 302] width 447 height 74
copy span "[EMAIL_ADDRESS][DOMAIN_NAME]"
click at [852, 446] on div "Home / Knowledge AI Knowledge Build and customize automated messages for differ…" at bounding box center [670, 199] width 841 height 522
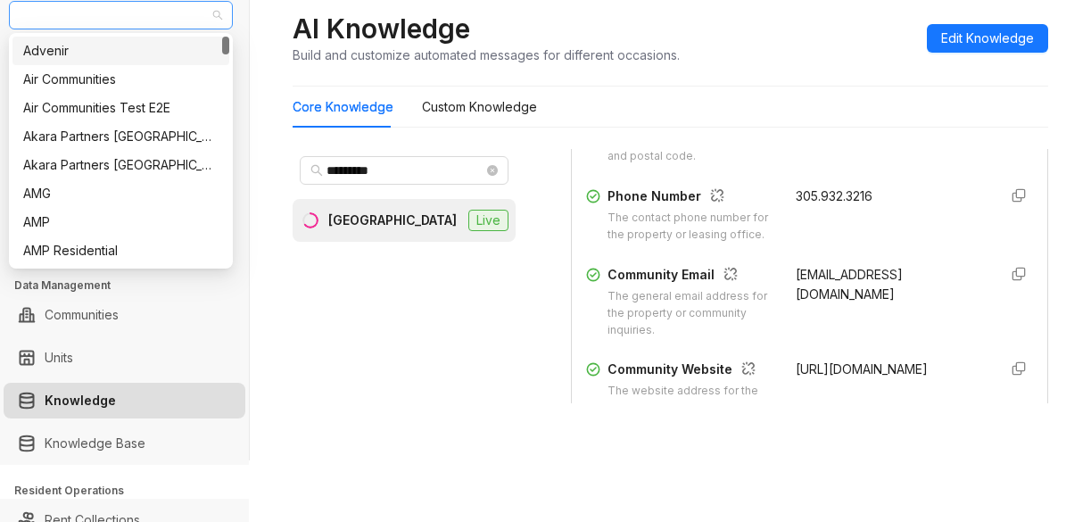
click at [147, 18] on span "Air Communities" at bounding box center [121, 15] width 202 height 27
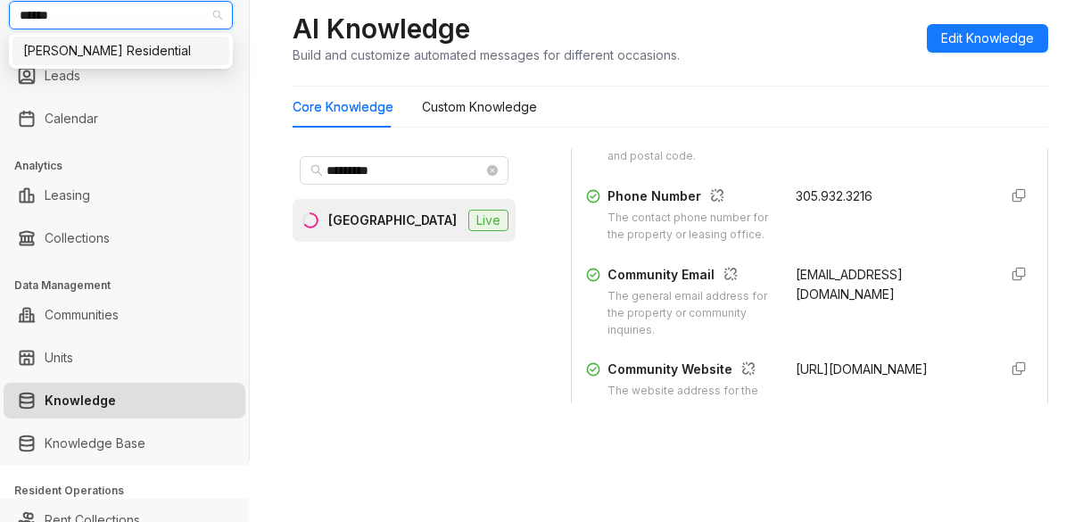
type input "*******"
click at [76, 47] on div "[PERSON_NAME] Residential" at bounding box center [120, 51] width 195 height 20
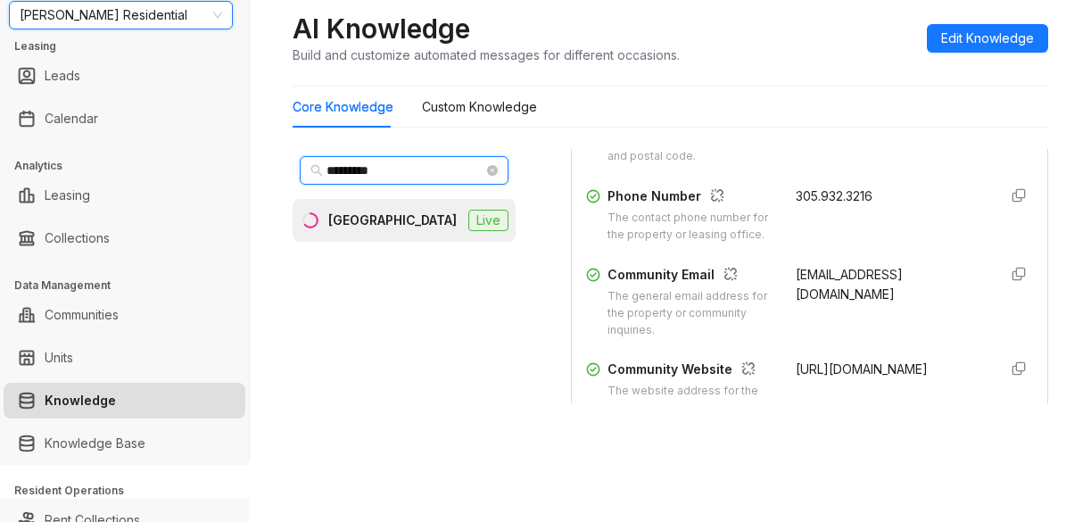
click at [423, 172] on input "*********" at bounding box center [404, 171] width 157 height 20
drag, startPoint x: 423, startPoint y: 172, endPoint x: 241, endPoint y: 169, distance: 182.0
click at [241, 169] on div "Griffis Residential Leasing Leads Calendar Analytics Leasing Collections Data M…" at bounding box center [545, 261] width 1091 height 522
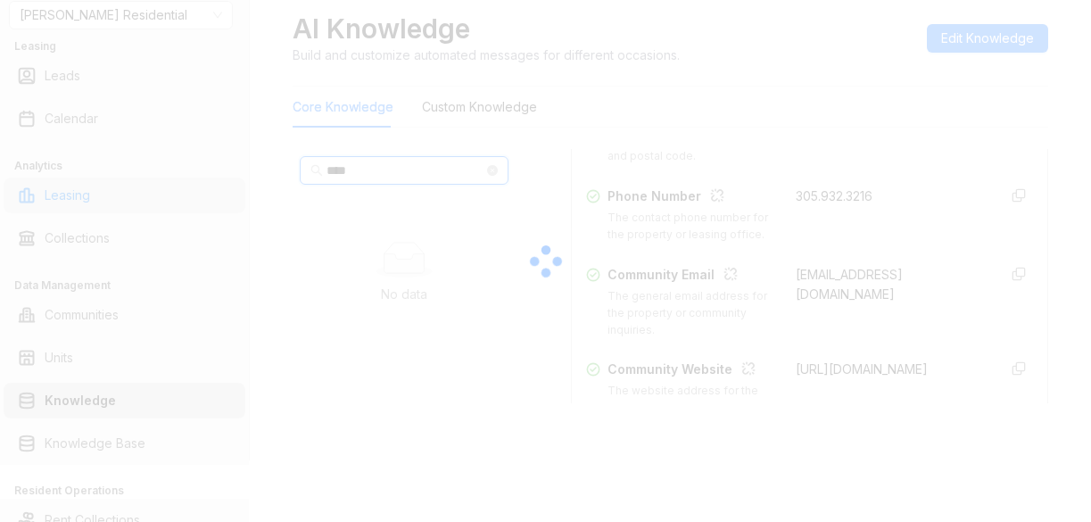
type input "*****"
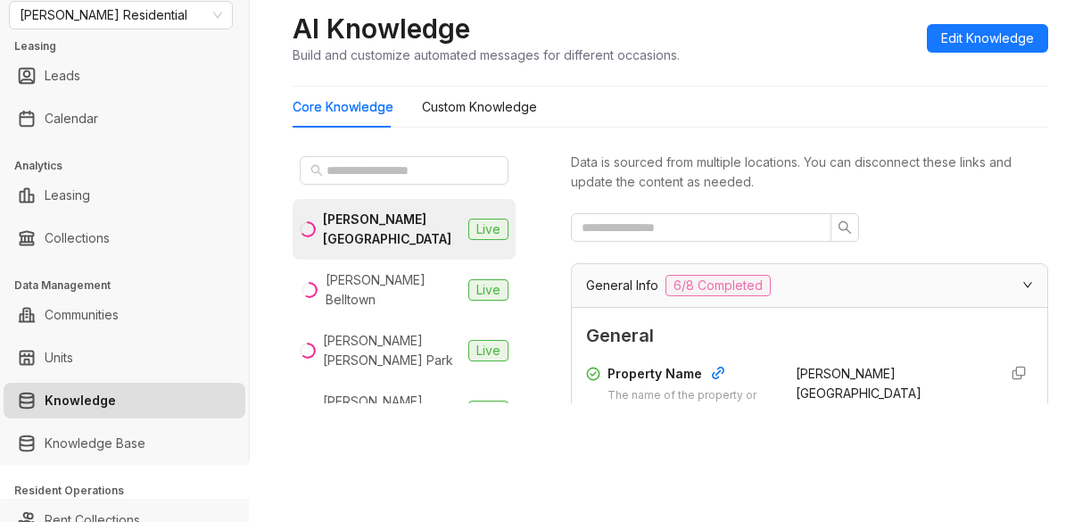
click at [898, 193] on div "Data is sourced from multiple locations. You can disconnect these links and upd…" at bounding box center [809, 276] width 477 height 254
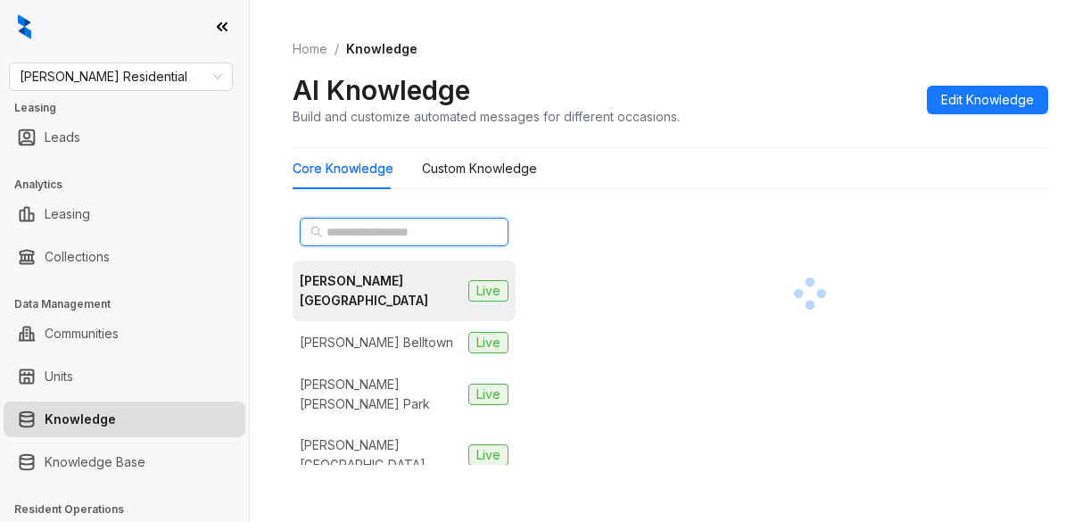
click at [336, 234] on input "text" at bounding box center [404, 232] width 157 height 20
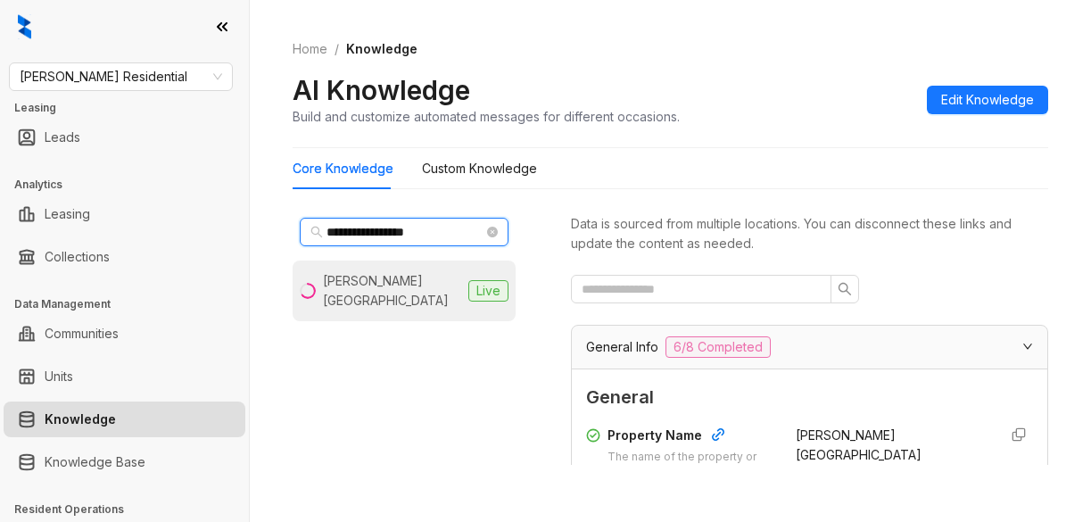
type input "**********"
click at [396, 287] on div "Griffis South Bay" at bounding box center [392, 290] width 138 height 39
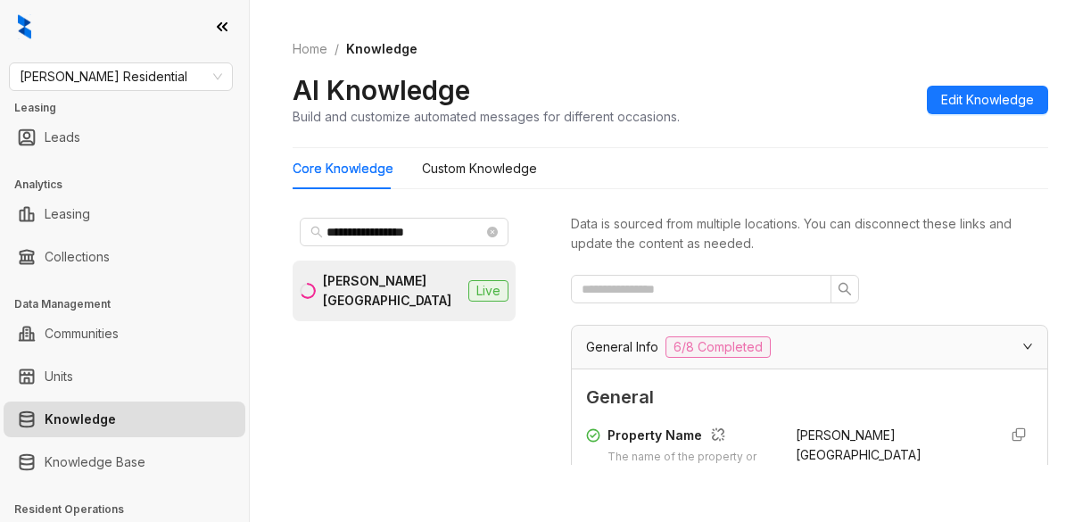
click at [822, 136] on div "Home / Knowledge AI Knowledge Build and customize automated messages for differ…" at bounding box center [670, 83] width 755 height 130
click at [147, 76] on span "Griffis Residential" at bounding box center [121, 76] width 202 height 27
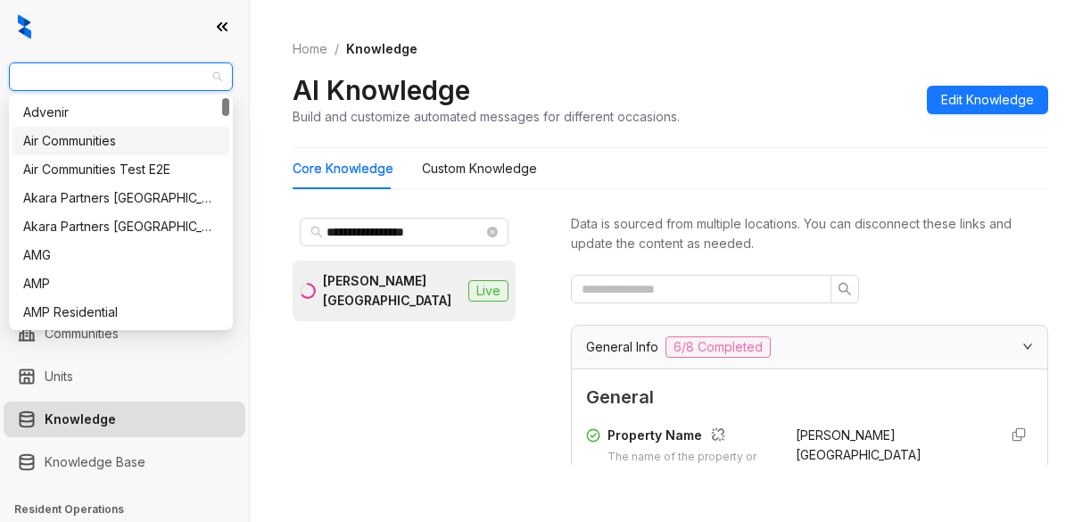
click at [103, 137] on div "Air Communities" at bounding box center [120, 141] width 195 height 20
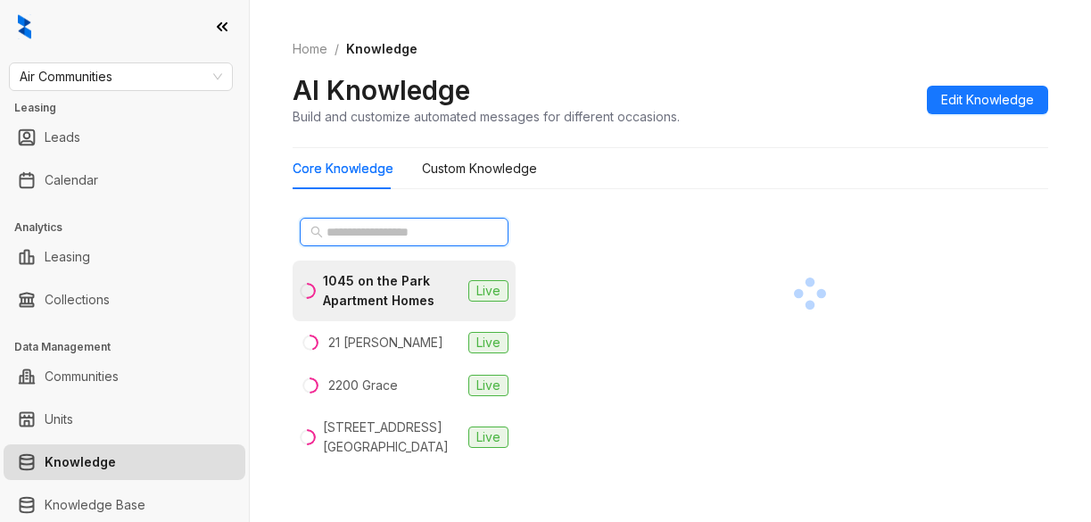
click at [339, 228] on input "text" at bounding box center [404, 232] width 157 height 20
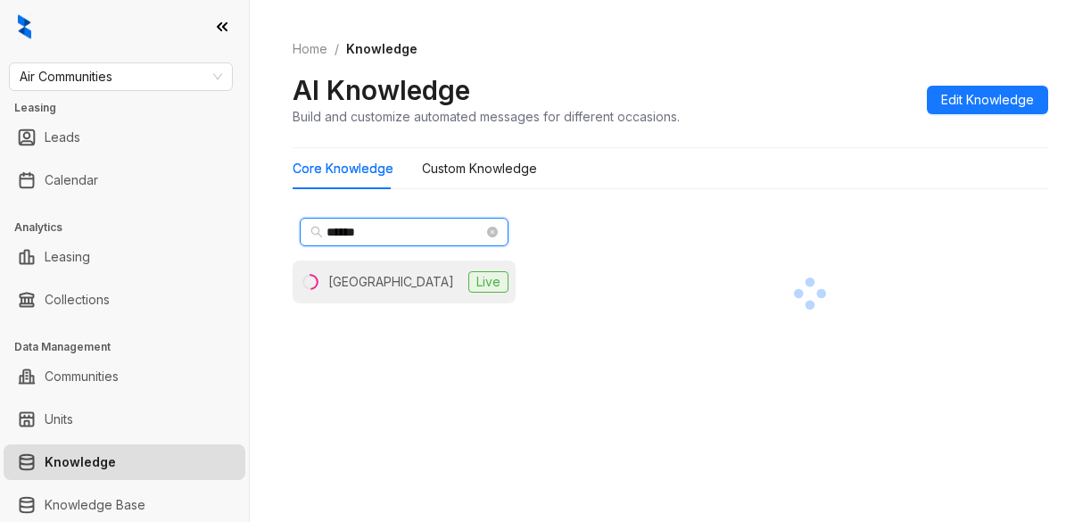
type input "******"
click at [367, 278] on div "[GEOGRAPHIC_DATA]" at bounding box center [391, 282] width 126 height 20
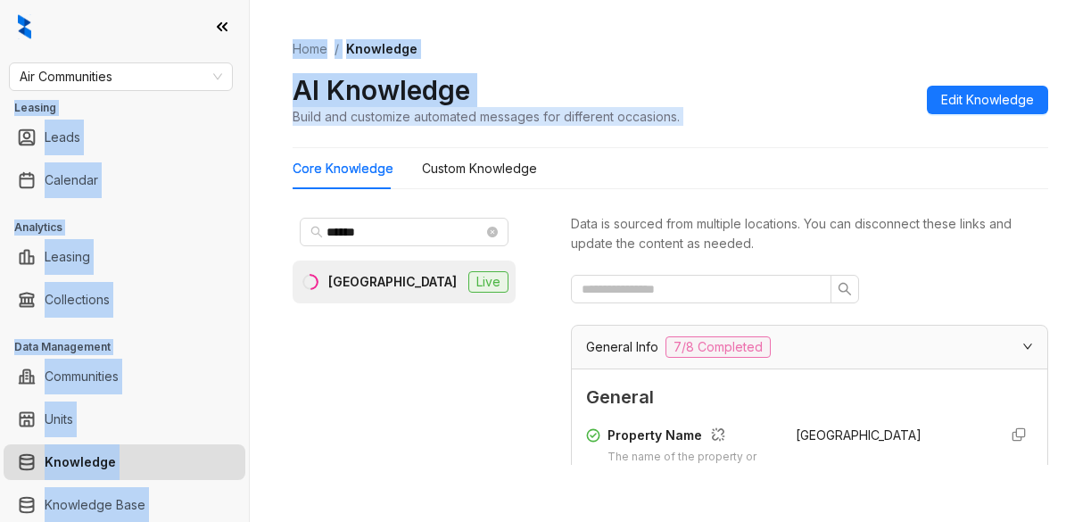
drag, startPoint x: 818, startPoint y: 109, endPoint x: -94, endPoint y: 67, distance: 912.4
click at [0, 67] on html "Air Communities Leasing Leads Calendar Analytics Leasing Collections Data Manag…" at bounding box center [545, 261] width 1091 height 522
click at [830, 67] on div "Home / Knowledge AI Knowledge Build and customize automated messages for differ…" at bounding box center [670, 83] width 755 height 130
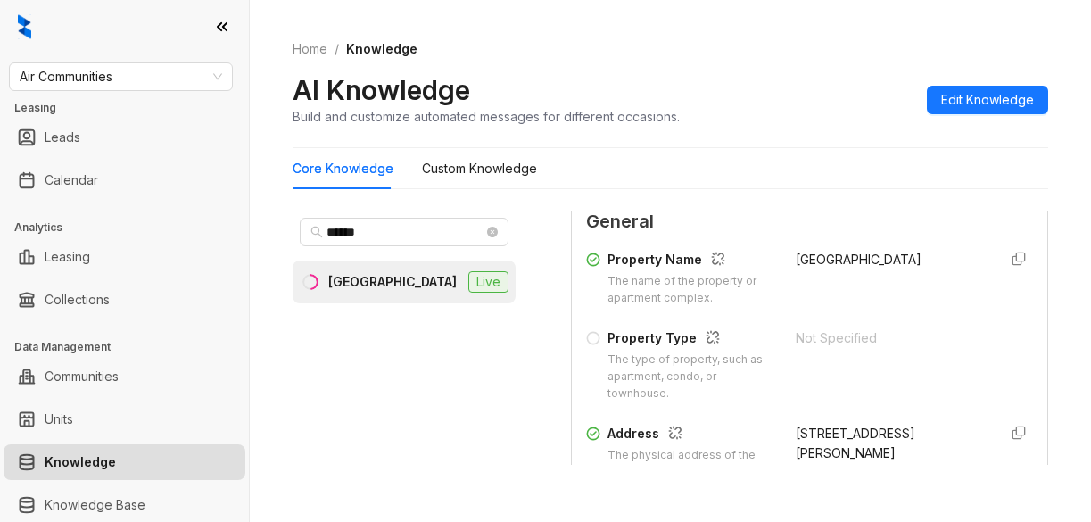
scroll to position [268, 0]
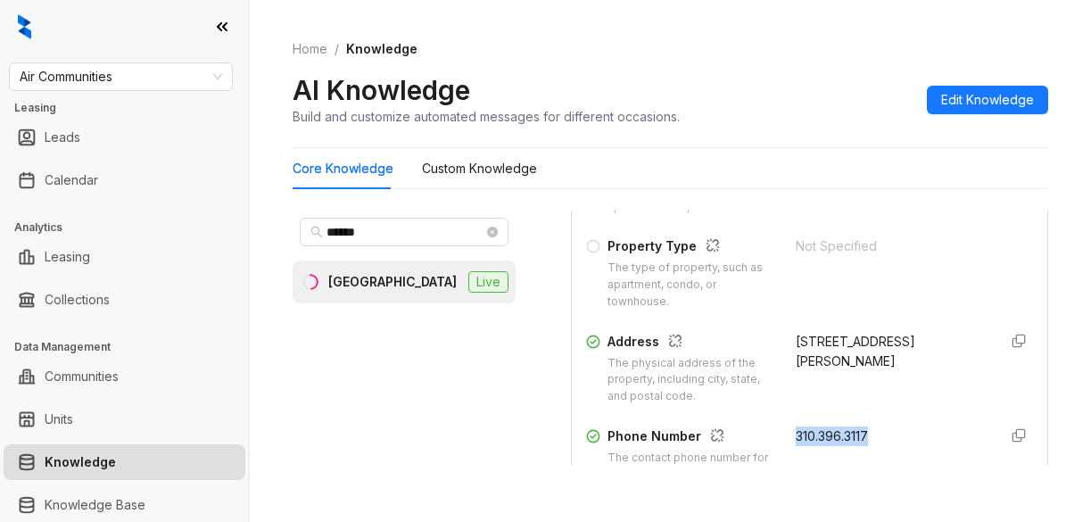
drag, startPoint x: 775, startPoint y: 433, endPoint x: 871, endPoint y: 435, distance: 96.3
click at [871, 435] on div "310.396.3117" at bounding box center [889, 454] width 188 height 57
drag, startPoint x: 809, startPoint y: 424, endPoint x: 802, endPoint y: 433, distance: 11.4
copy span "310.396.3117"
click at [161, 67] on span "Air Communities" at bounding box center [121, 76] width 202 height 27
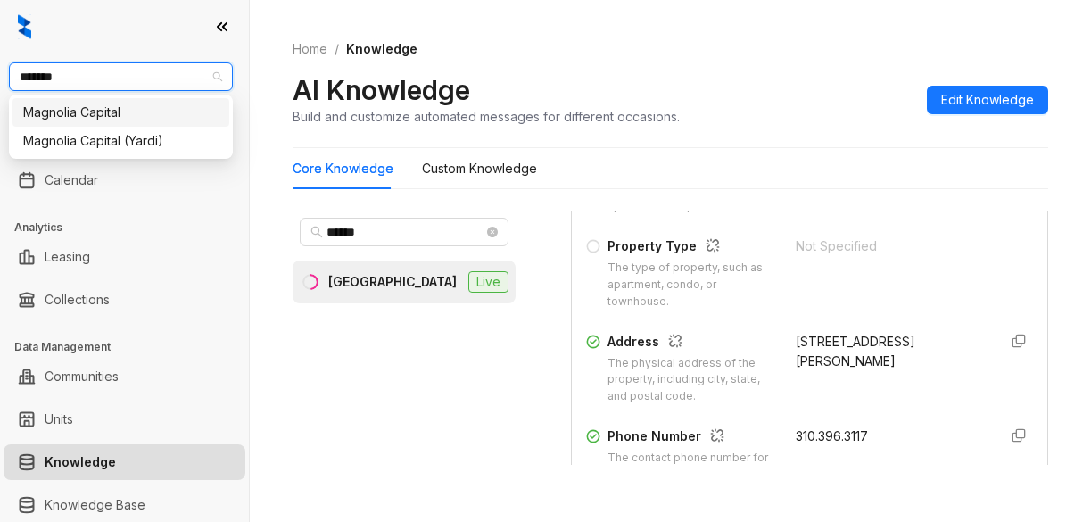
type input "********"
click at [133, 109] on div "Magnolia Capital" at bounding box center [120, 113] width 195 height 20
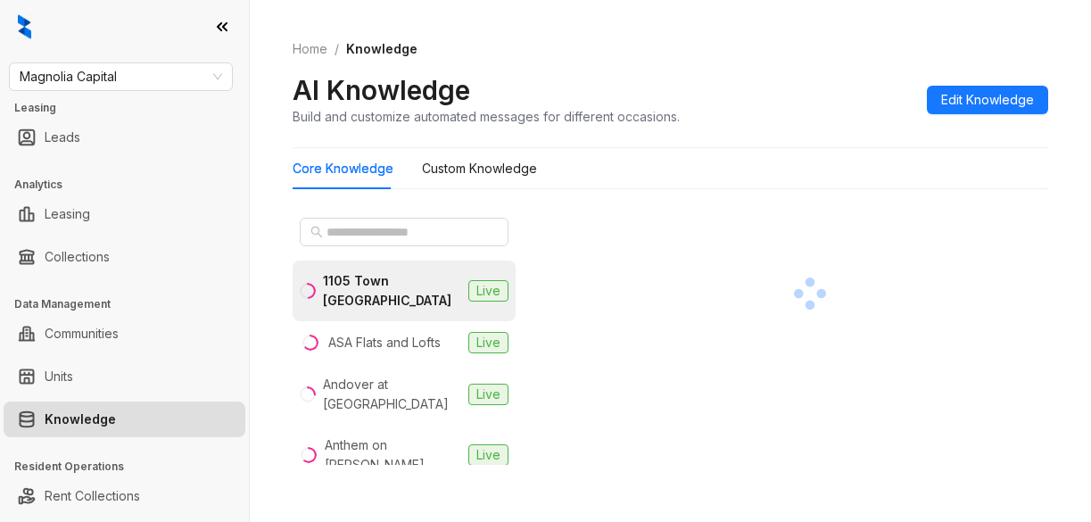
click at [994, 148] on div "Core Knowledge Custom Knowledge" at bounding box center [670, 168] width 755 height 41
click at [341, 227] on input "text" at bounding box center [404, 232] width 157 height 20
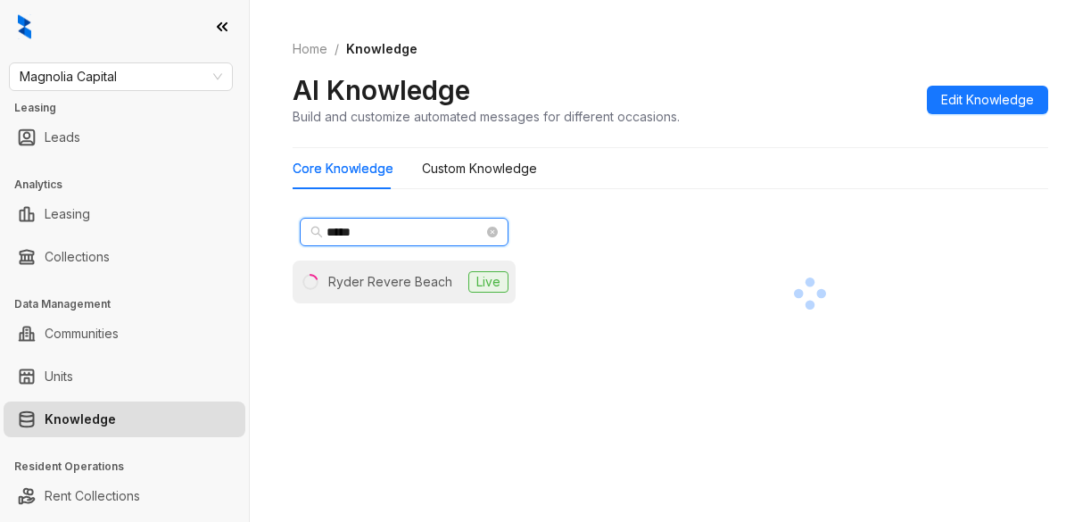
type input "*****"
click at [385, 290] on div "Ryder Revere Beach" at bounding box center [390, 282] width 124 height 20
click at [1026, 182] on div "Core Knowledge Custom Knowledge" at bounding box center [670, 168] width 755 height 41
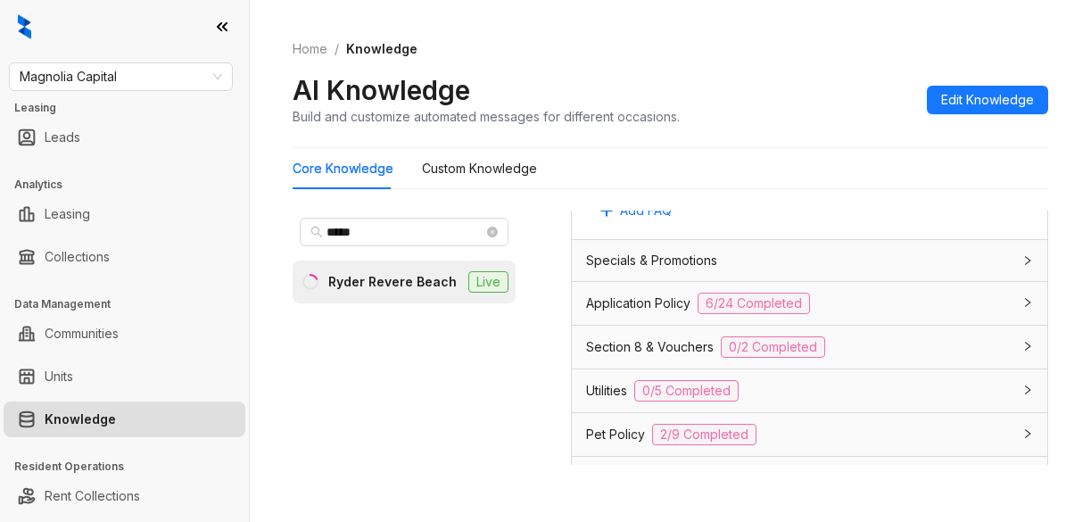
scroll to position [1338, 0]
click at [663, 359] on span "Section 8 & Vouchers" at bounding box center [650, 350] width 128 height 20
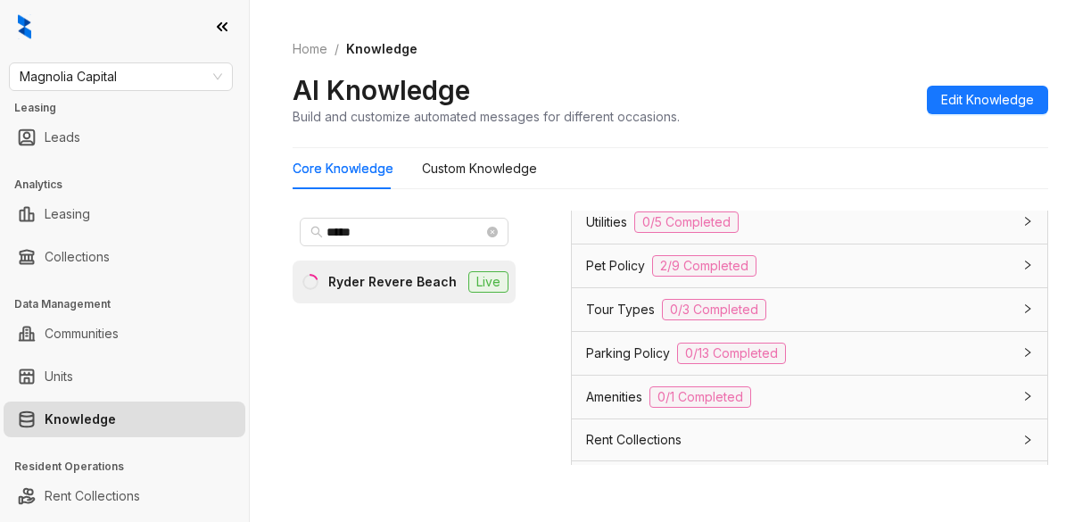
scroll to position [1709, 0]
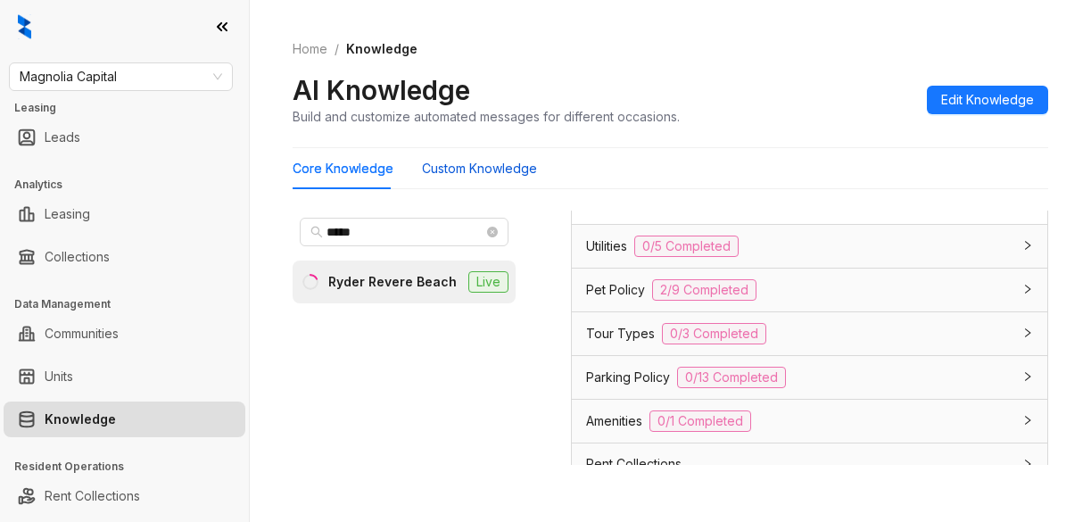
click at [499, 168] on Knowledge "Custom Knowledge" at bounding box center [479, 169] width 115 height 20
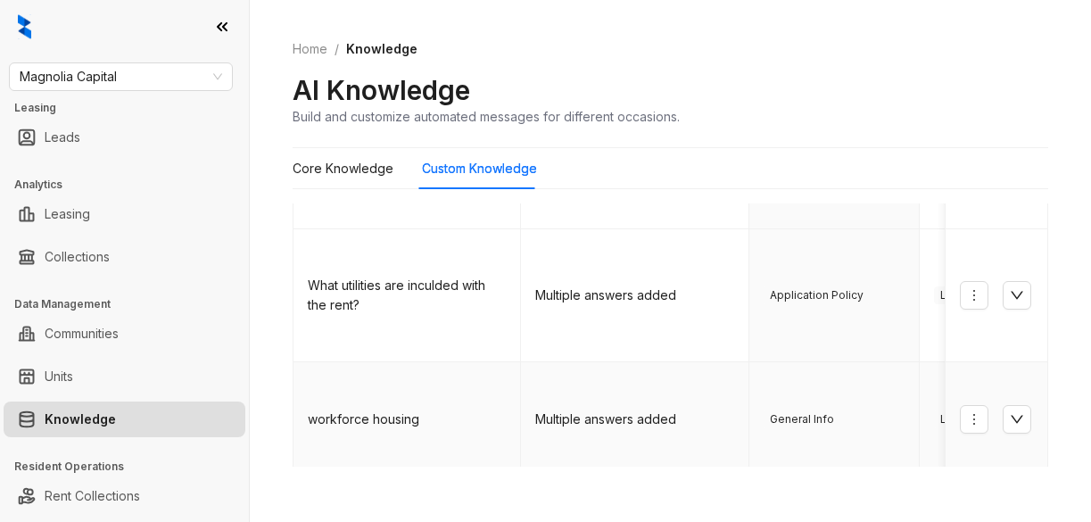
scroll to position [906, 0]
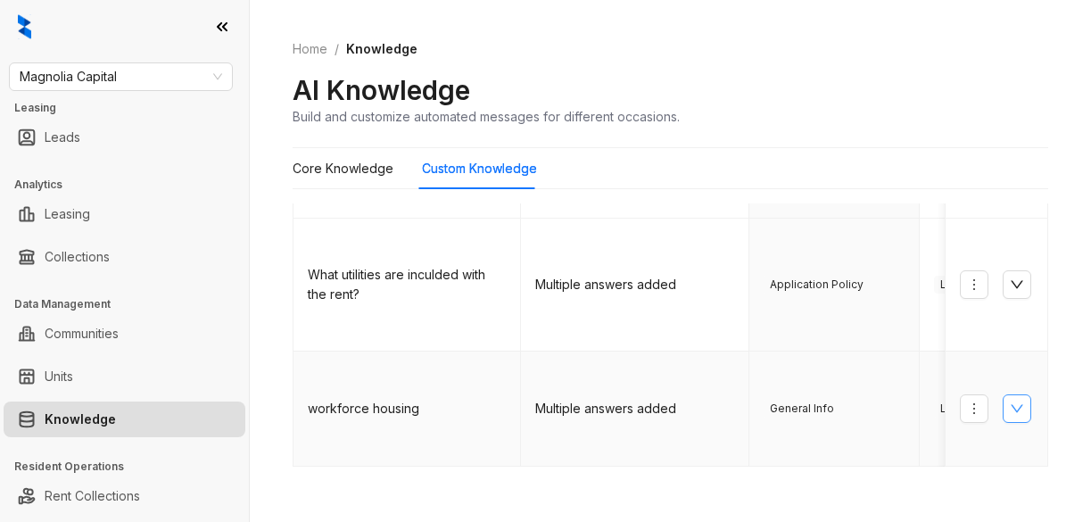
click at [1009, 401] on icon "down" at bounding box center [1016, 408] width 14 height 14
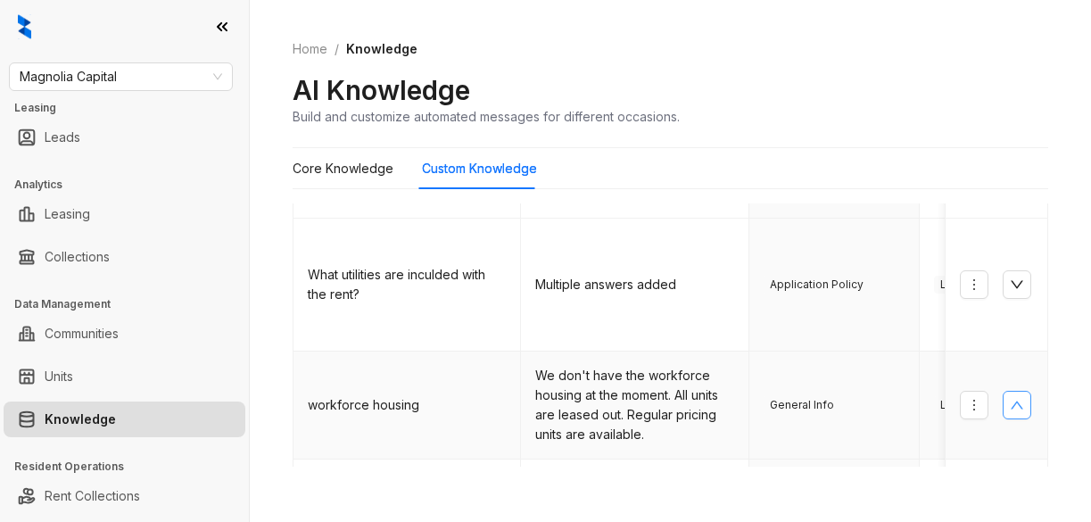
click at [1009, 398] on icon "up" at bounding box center [1016, 405] width 14 height 14
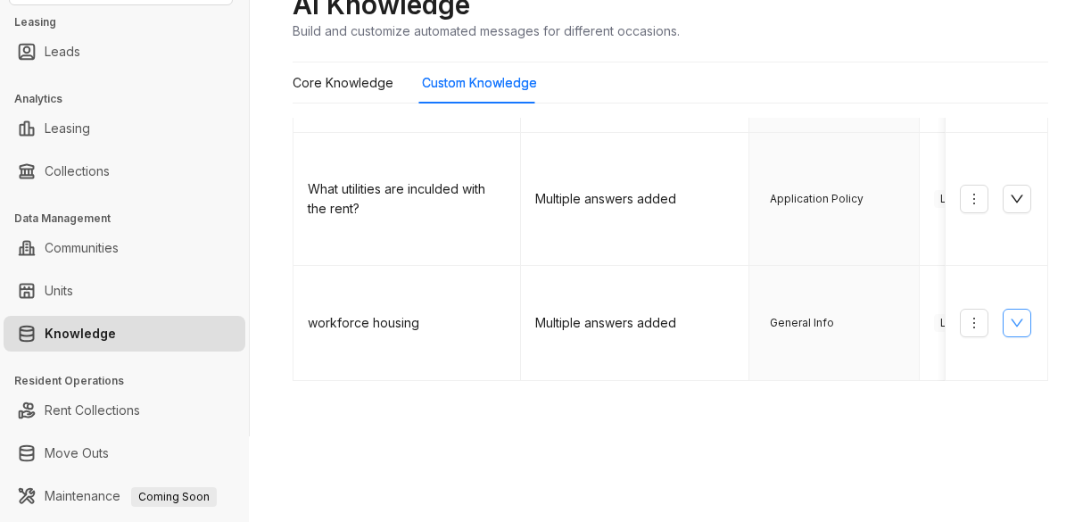
scroll to position [89, 0]
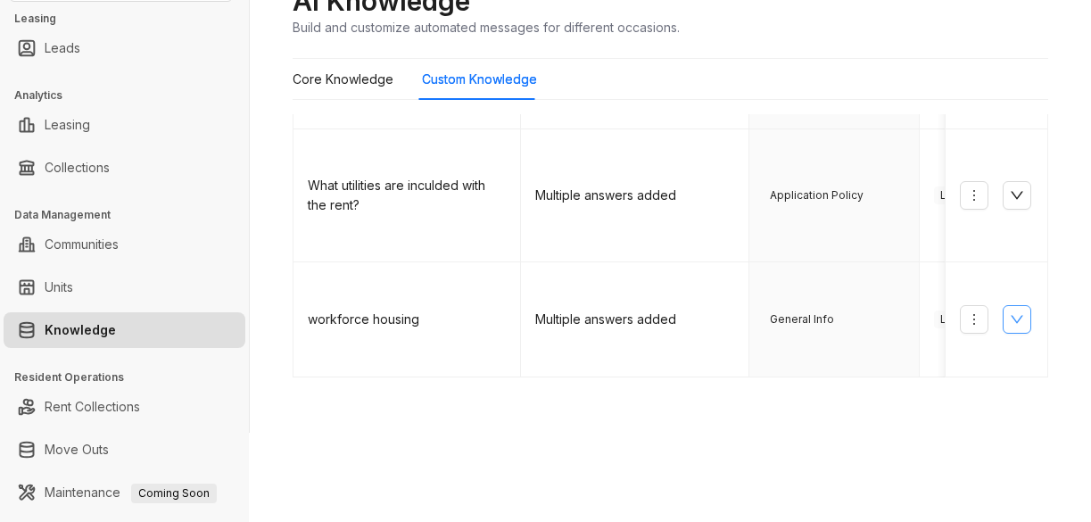
click at [699, 507] on link "2" at bounding box center [712, 520] width 27 height 27
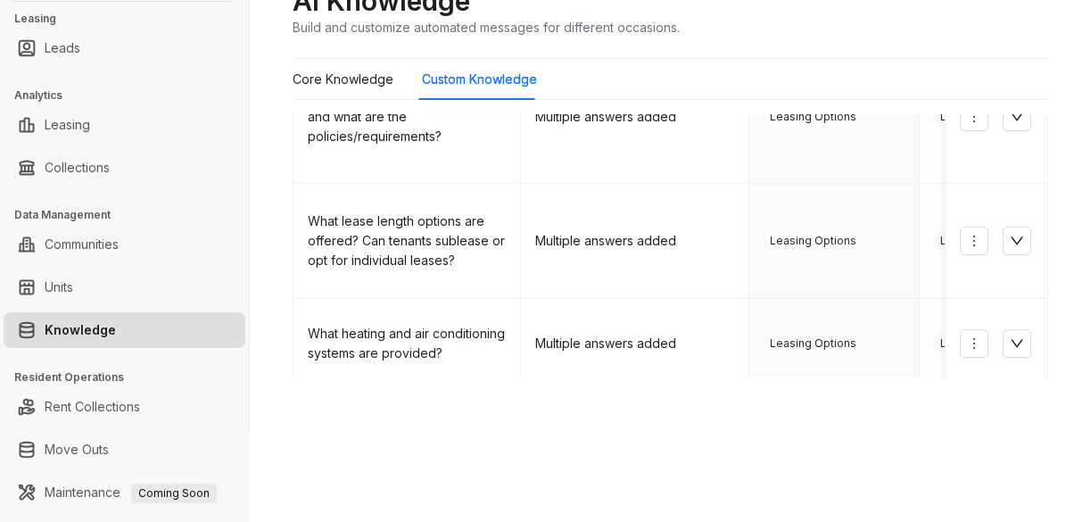
scroll to position [849, 0]
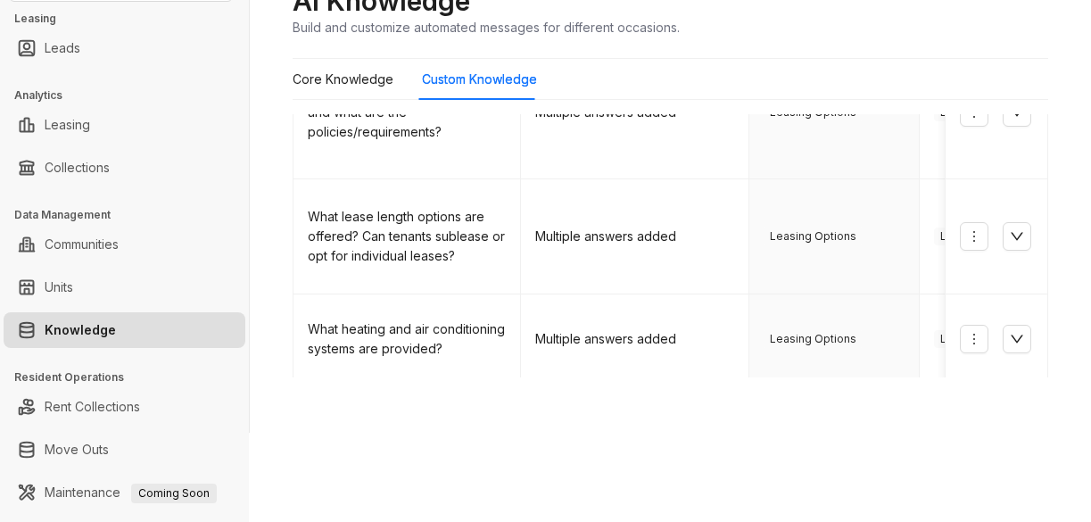
click at [735, 490] on link "3" at bounding box center [748, 503] width 27 height 27
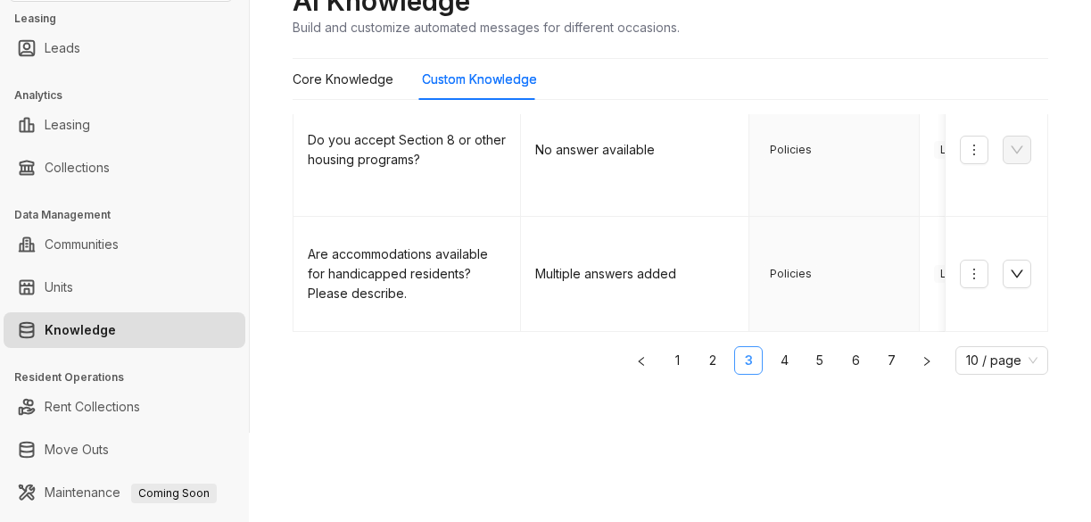
scroll to position [778, 0]
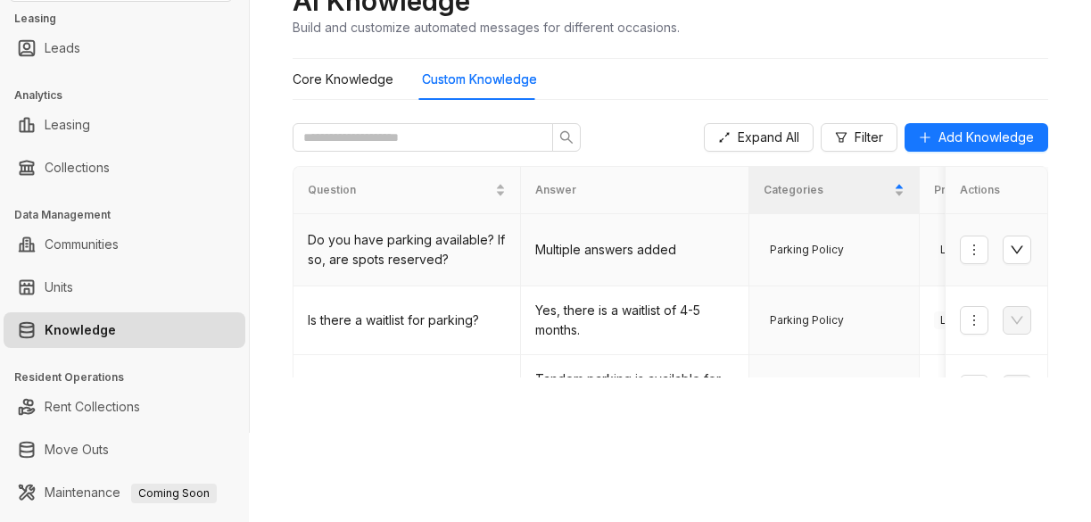
scroll to position [0, 0]
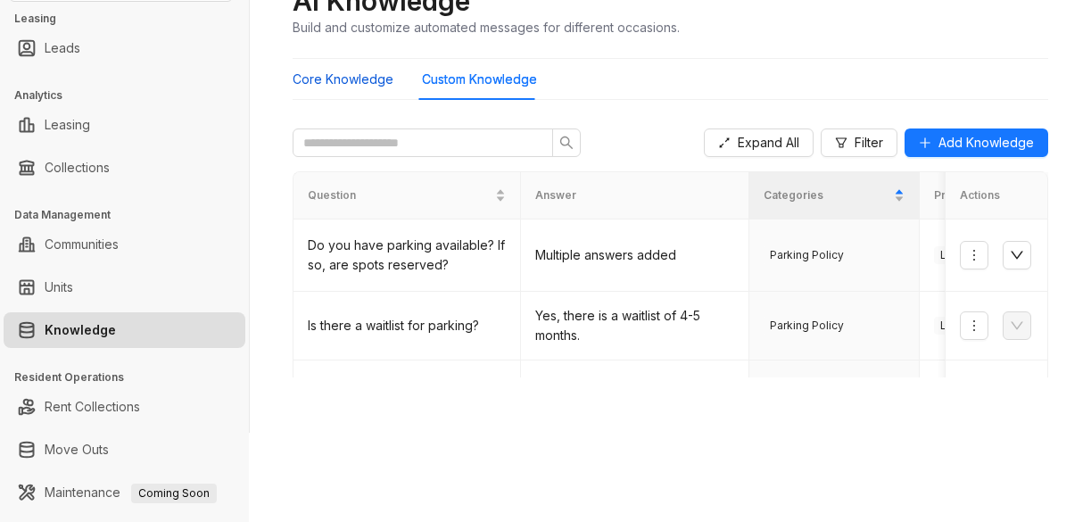
click at [331, 77] on Knowledge "Core Knowledge" at bounding box center [343, 80] width 101 height 20
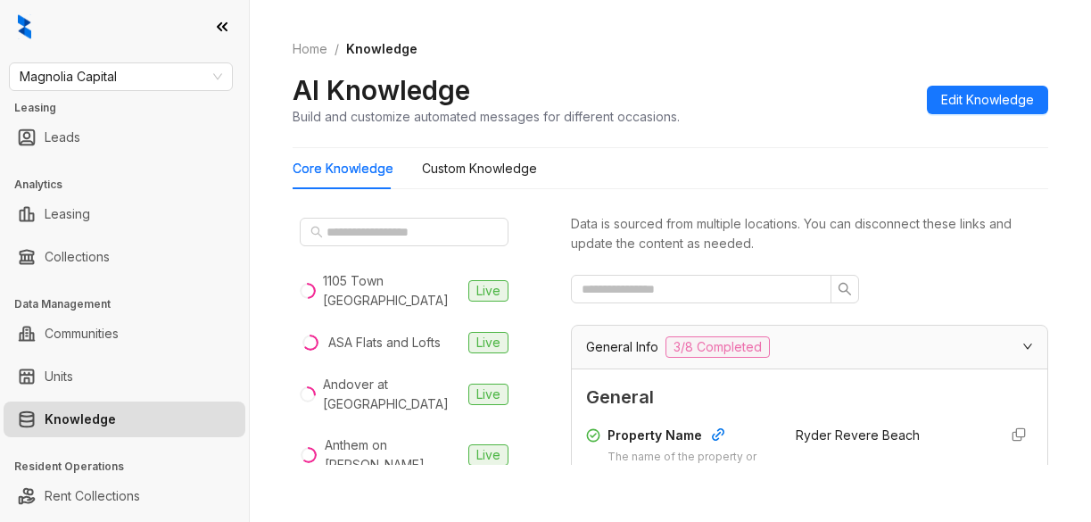
click at [1002, 48] on ol "Home / Knowledge" at bounding box center [670, 49] width 755 height 20
click at [175, 73] on span "Magnolia Capital" at bounding box center [121, 76] width 202 height 27
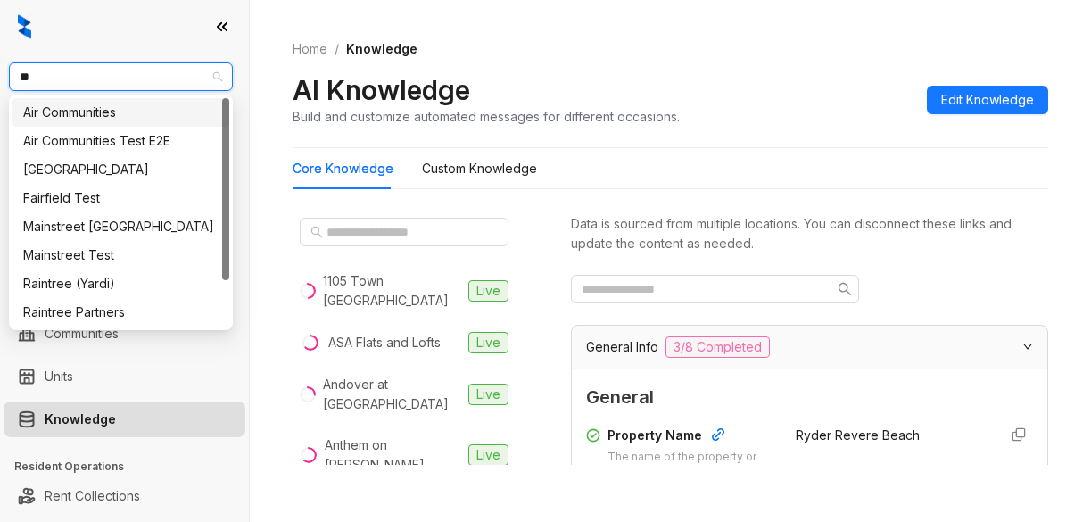
type input "***"
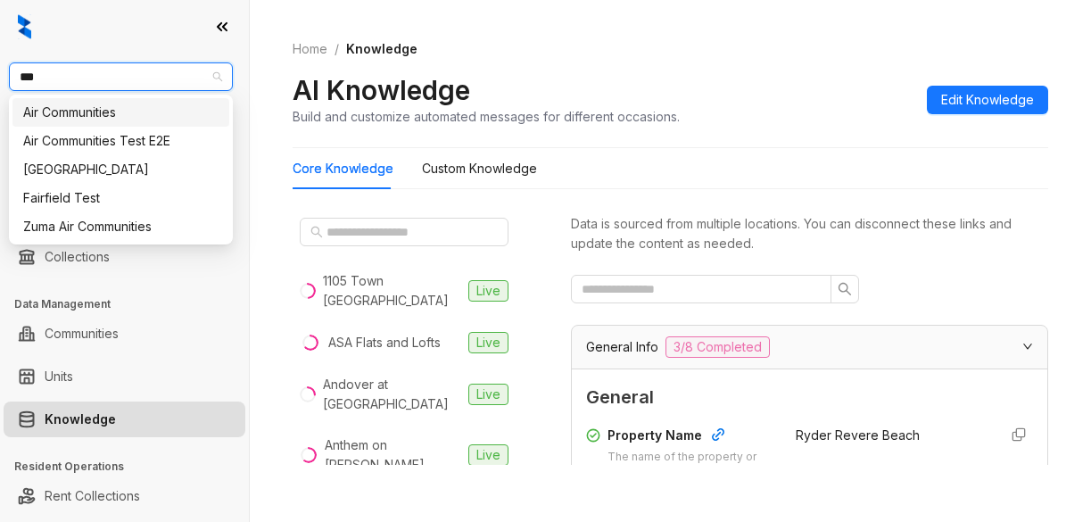
click at [53, 116] on div "Air Communities" at bounding box center [120, 113] width 195 height 20
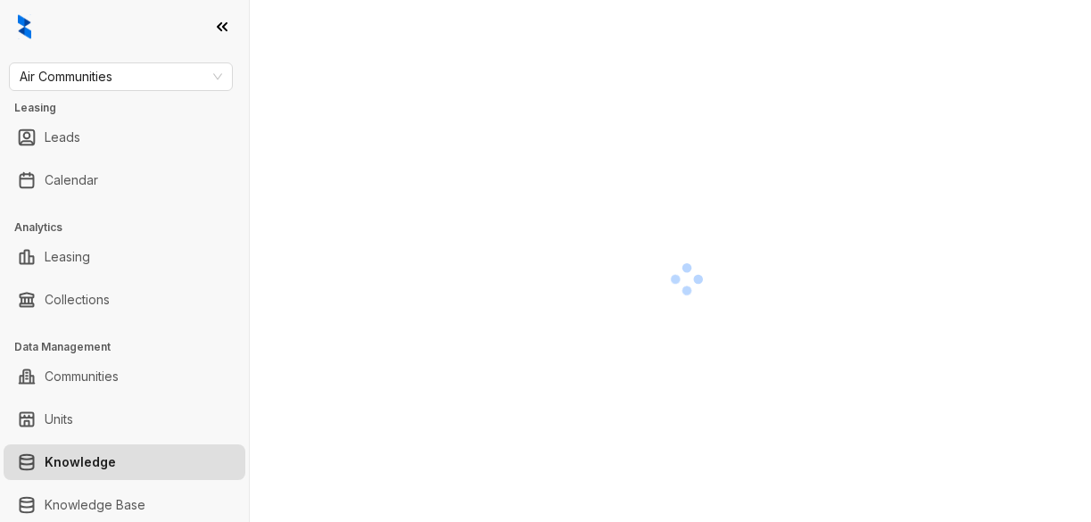
click at [978, 63] on div at bounding box center [686, 279] width 787 height 522
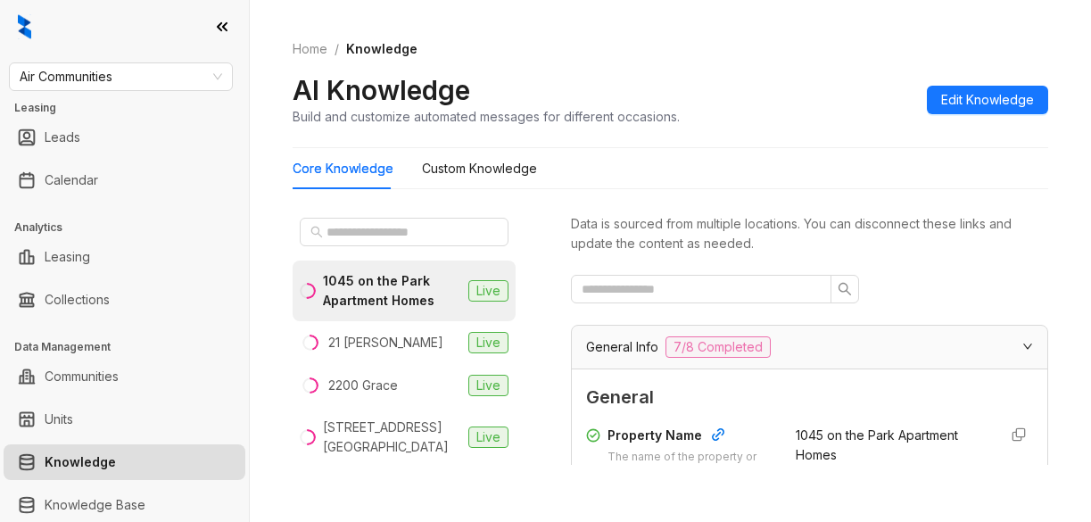
click at [1039, 159] on div "Home / Knowledge AI Knowledge Build and customize automated messages for differ…" at bounding box center [670, 261] width 841 height 522
click at [363, 228] on input "text" at bounding box center [404, 232] width 157 height 20
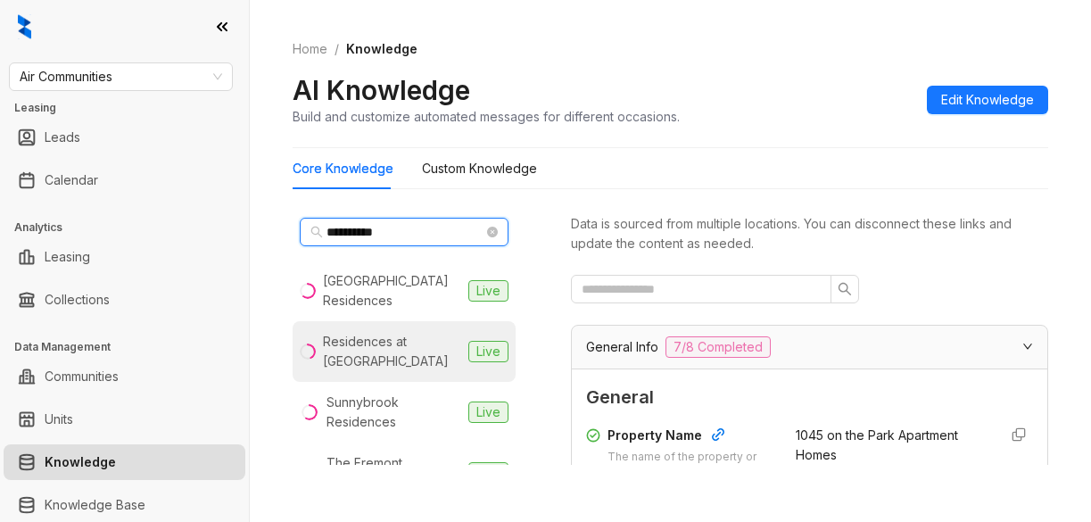
type input "**********"
click at [382, 363] on div "Residences at [GEOGRAPHIC_DATA]" at bounding box center [392, 351] width 138 height 39
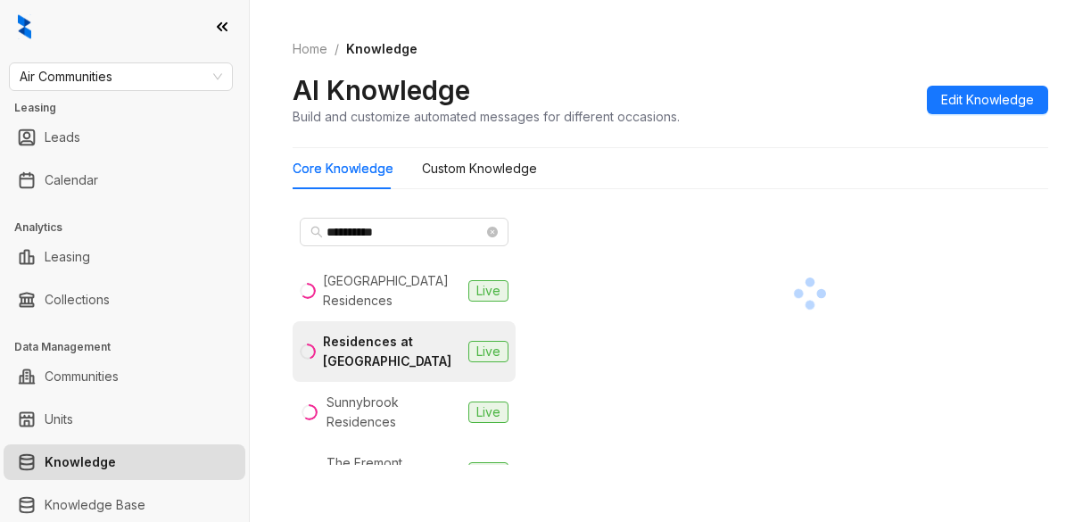
click at [1018, 221] on div at bounding box center [809, 292] width 477 height 165
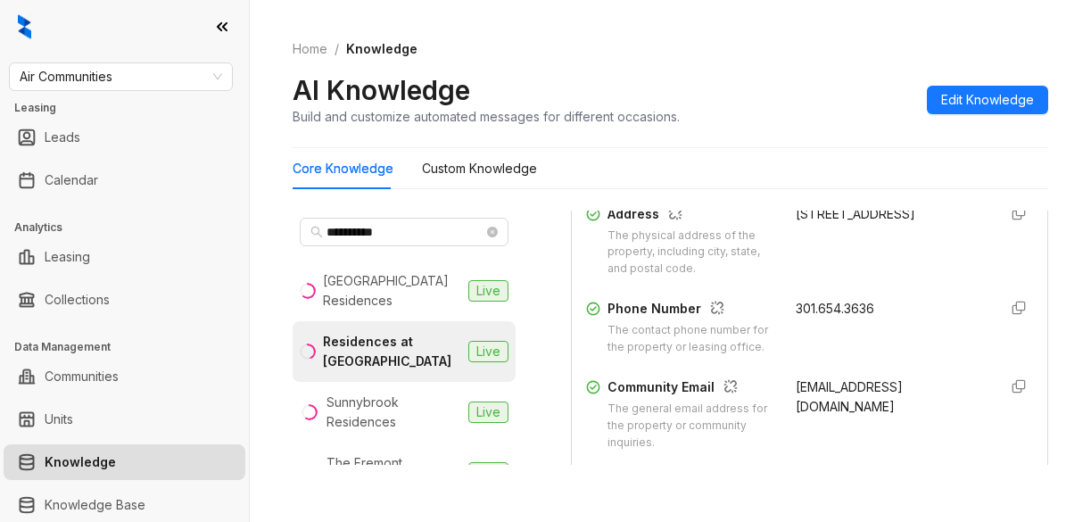
scroll to position [446, 0]
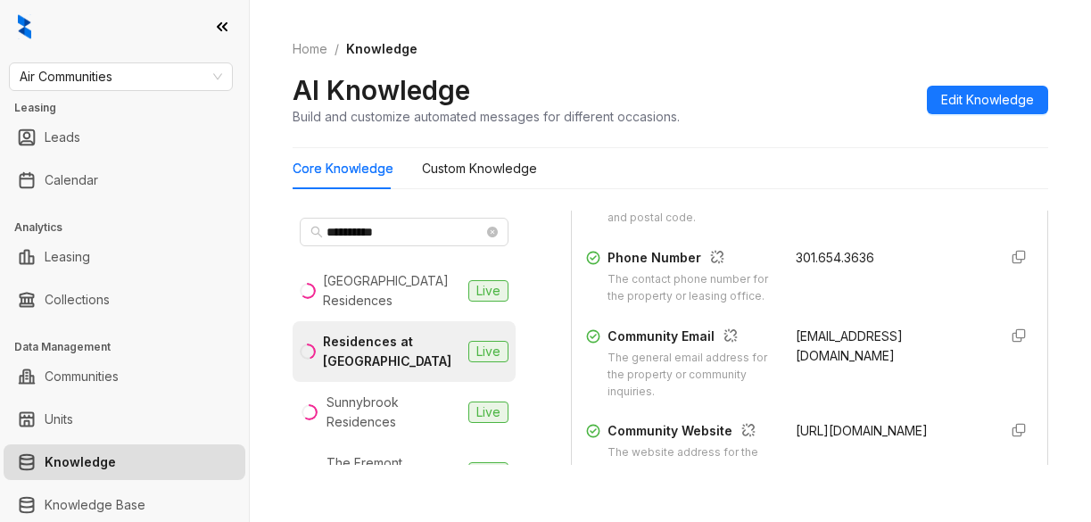
drag, startPoint x: 772, startPoint y: 347, endPoint x: 835, endPoint y: 391, distance: 76.7
click at [835, 391] on div "Community Email The general email address for the property or community inquiri…" at bounding box center [809, 363] width 447 height 74
copy span "[EMAIL_ADDRESS][DOMAIN_NAME]"
click at [1004, 305] on div at bounding box center [1018, 276] width 29 height 57
